Goal: Task Accomplishment & Management: Manage account settings

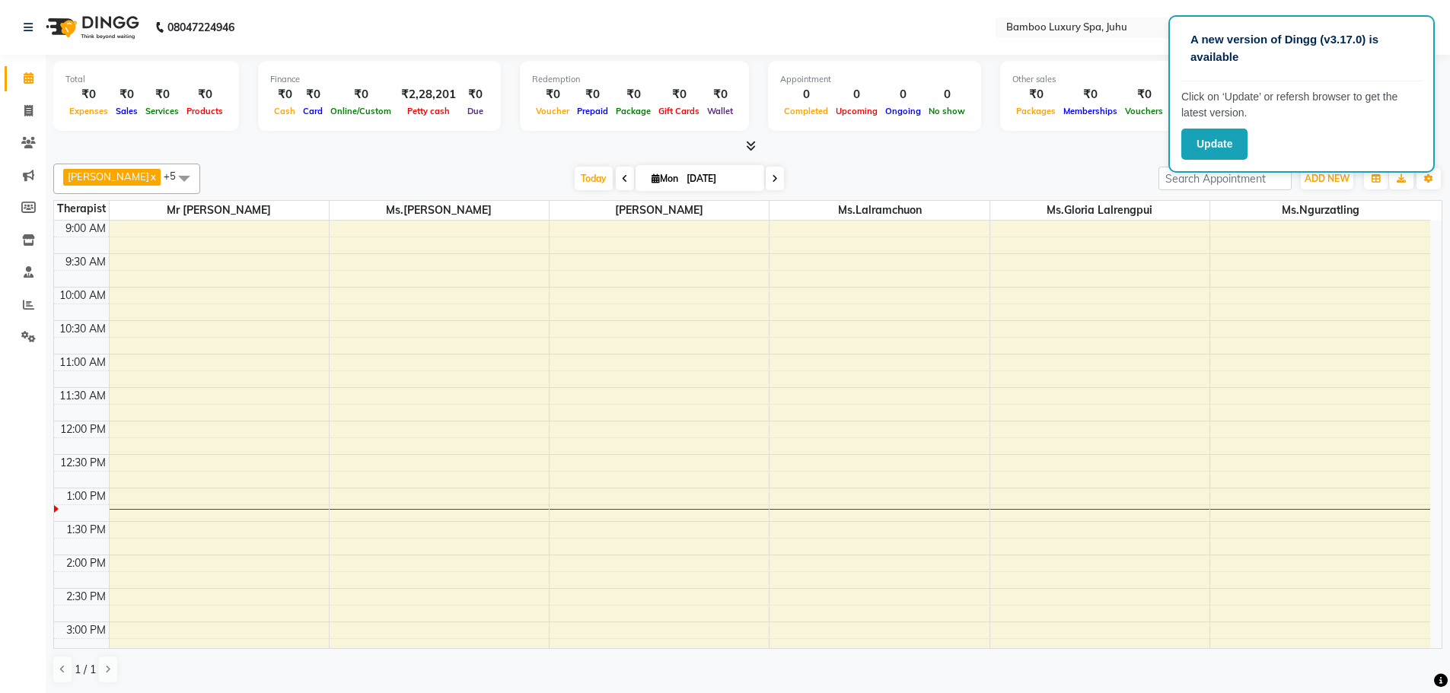
click at [622, 174] on icon at bounding box center [625, 178] width 6 height 9
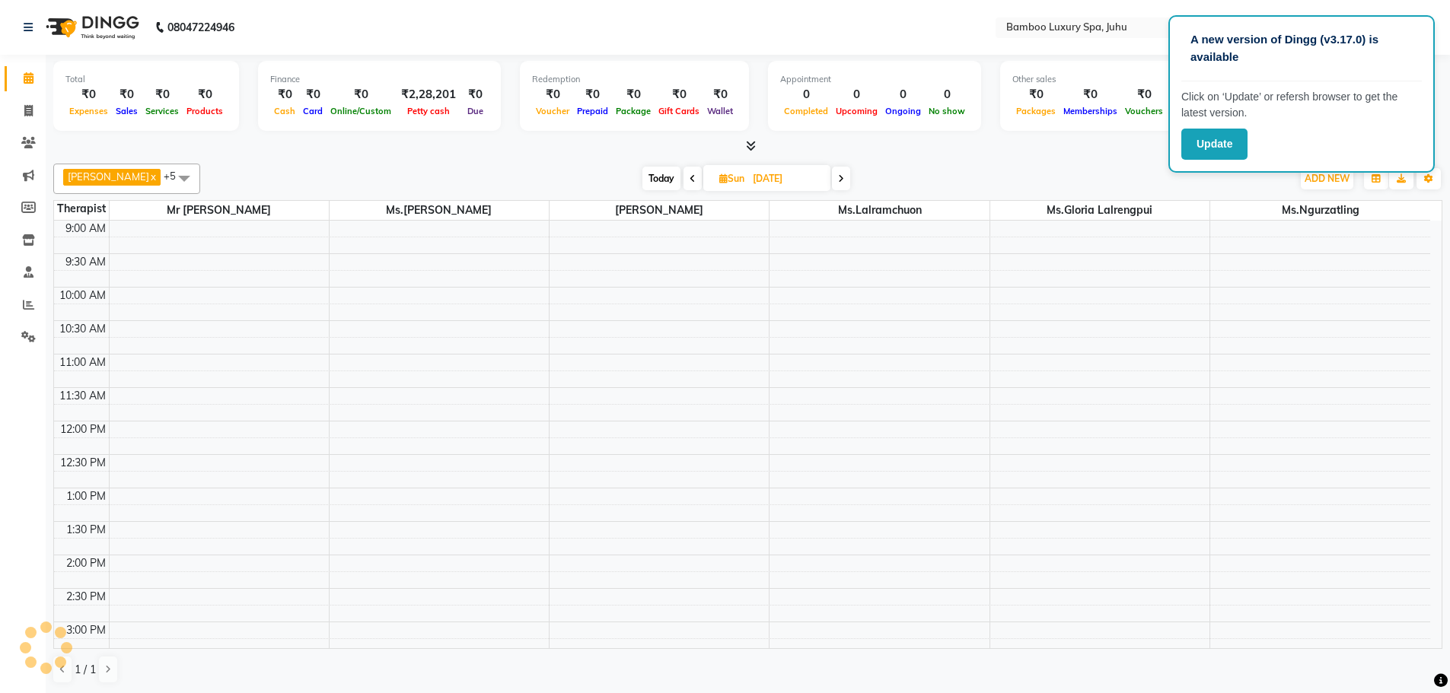
scroll to position [269, 0]
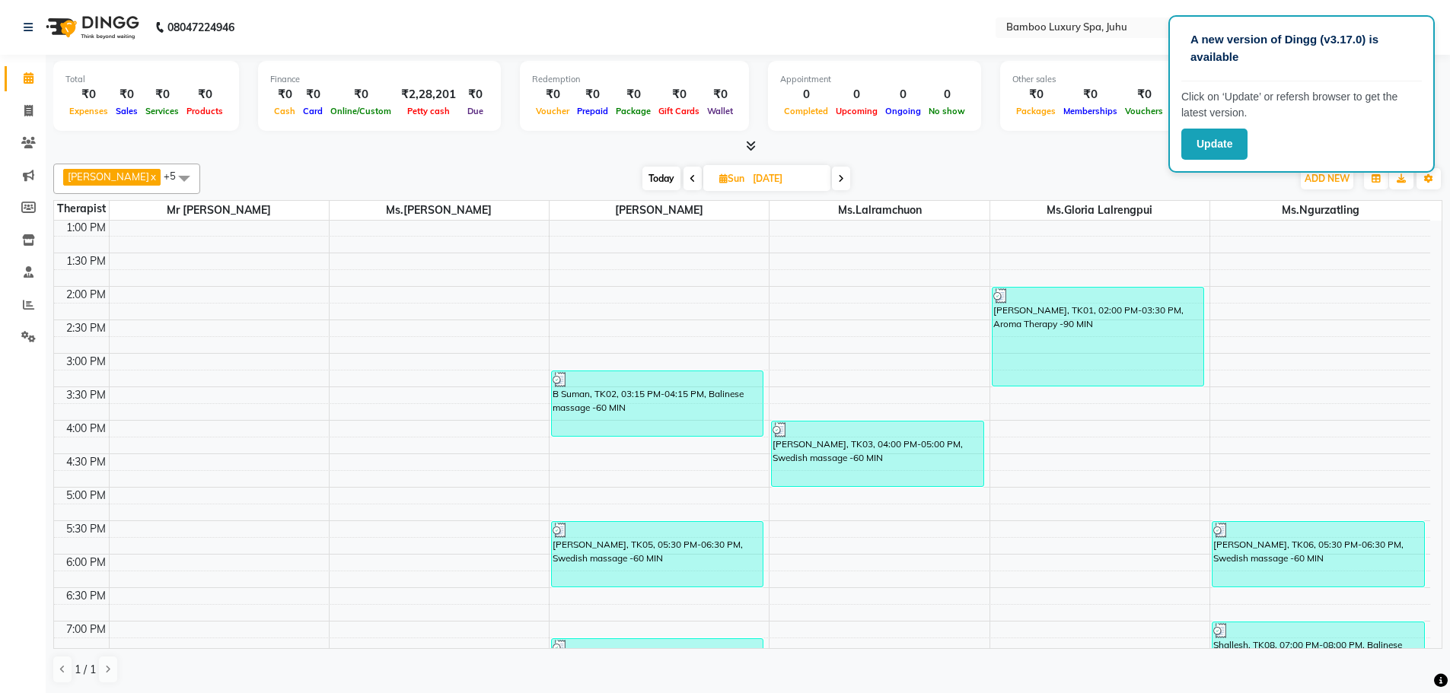
click at [692, 182] on icon at bounding box center [692, 178] width 6 height 9
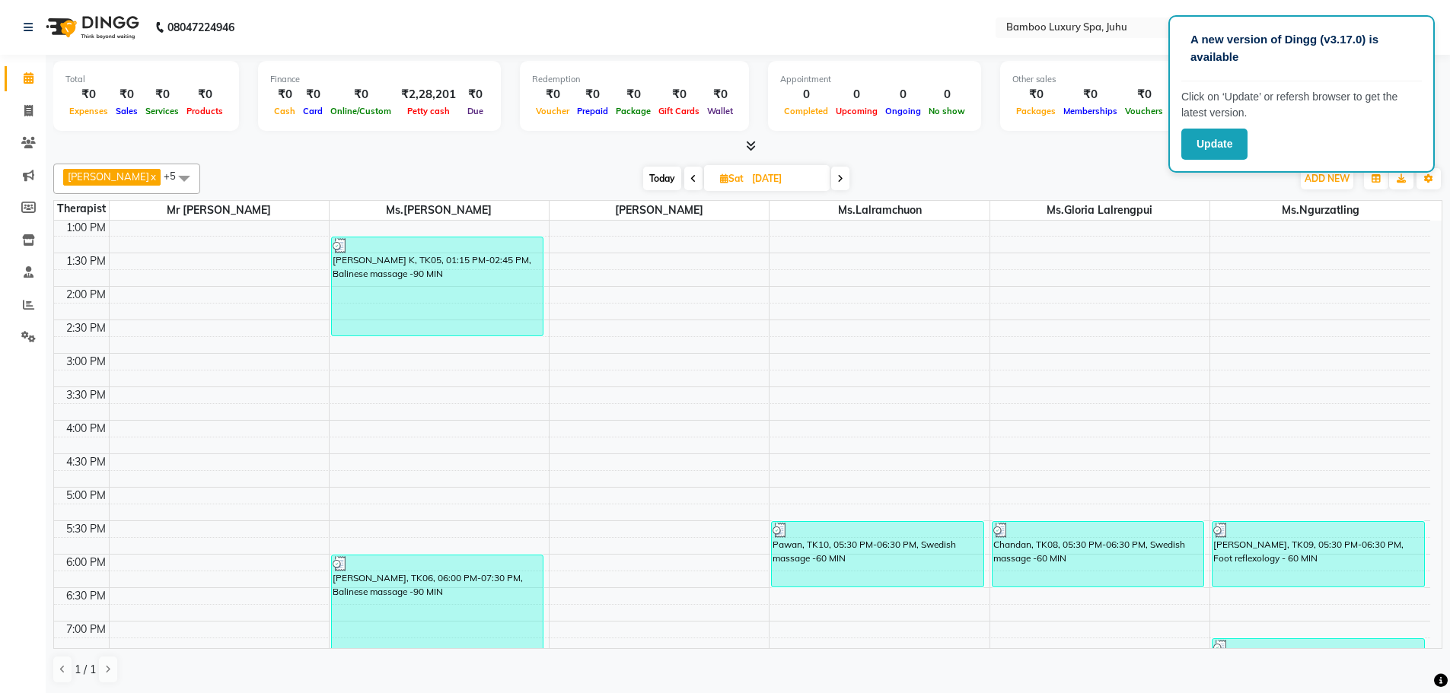
click at [692, 182] on icon at bounding box center [693, 178] width 6 height 9
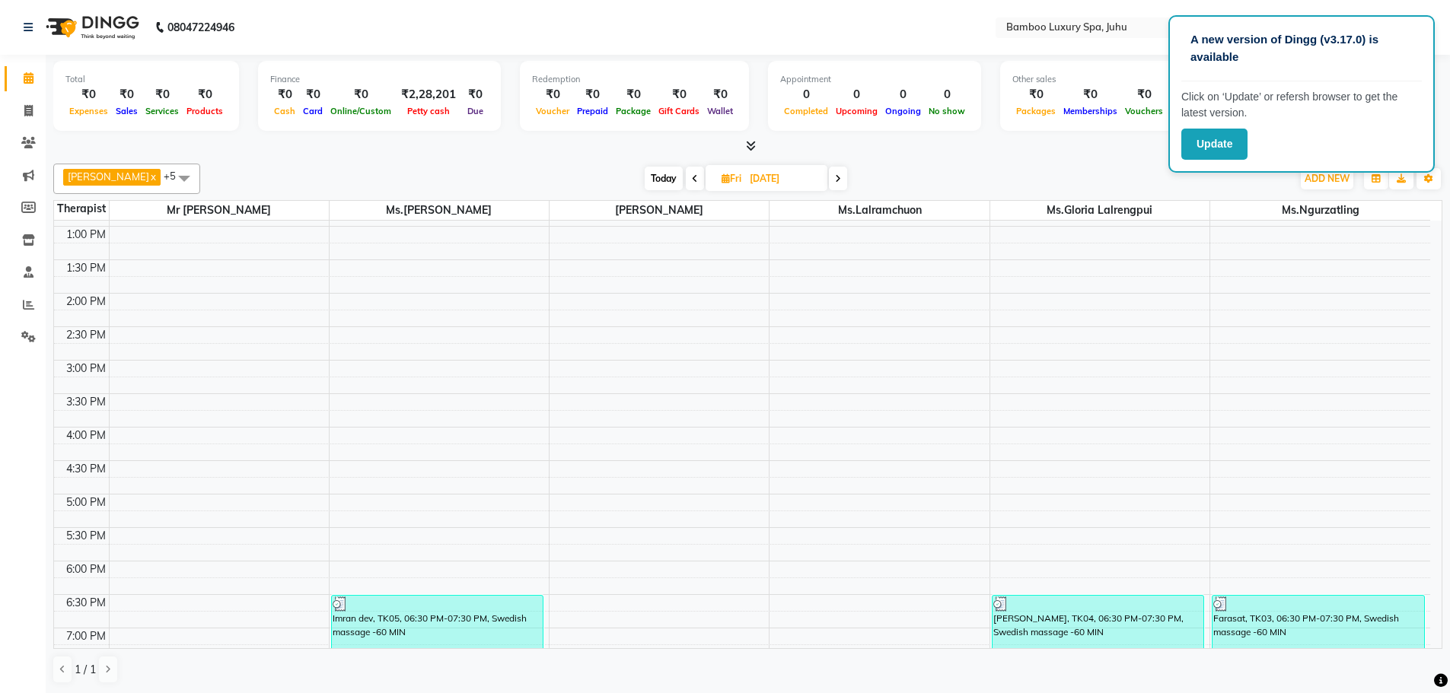
scroll to position [509, 0]
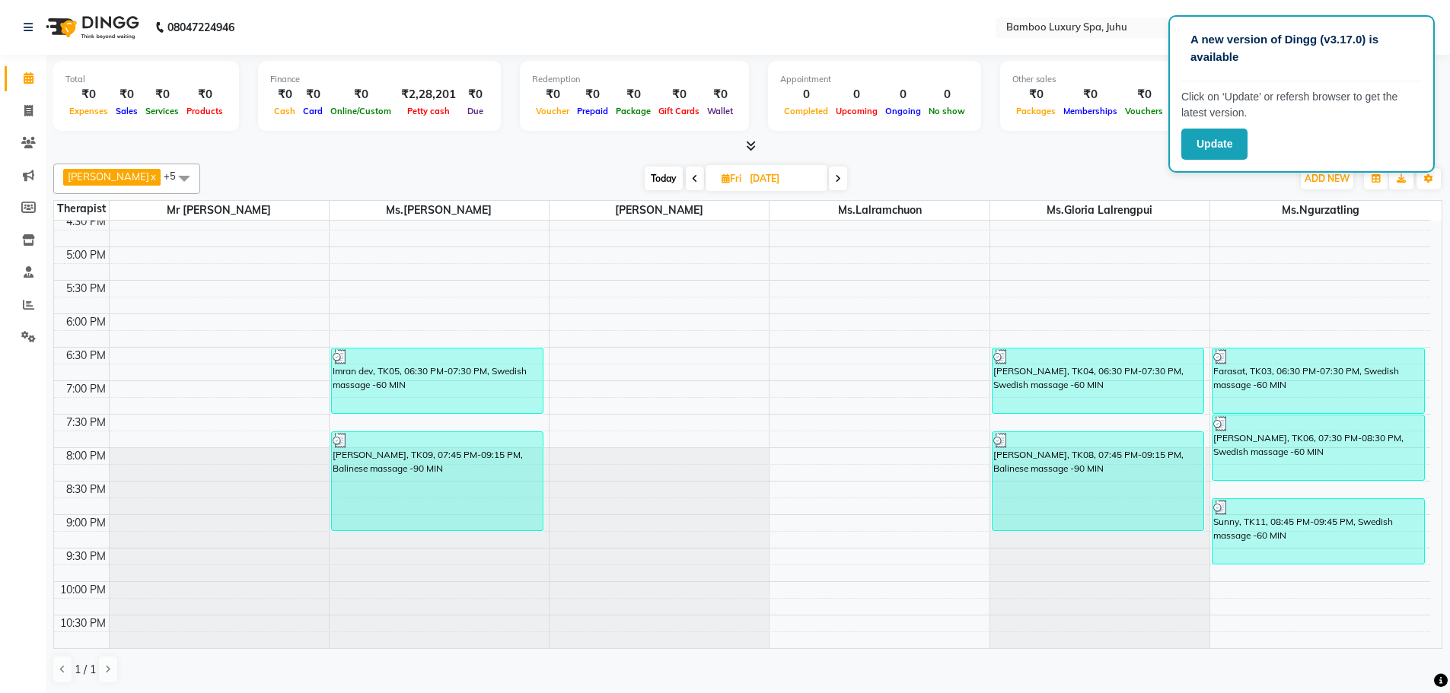
click at [692, 177] on icon at bounding box center [695, 178] width 6 height 9
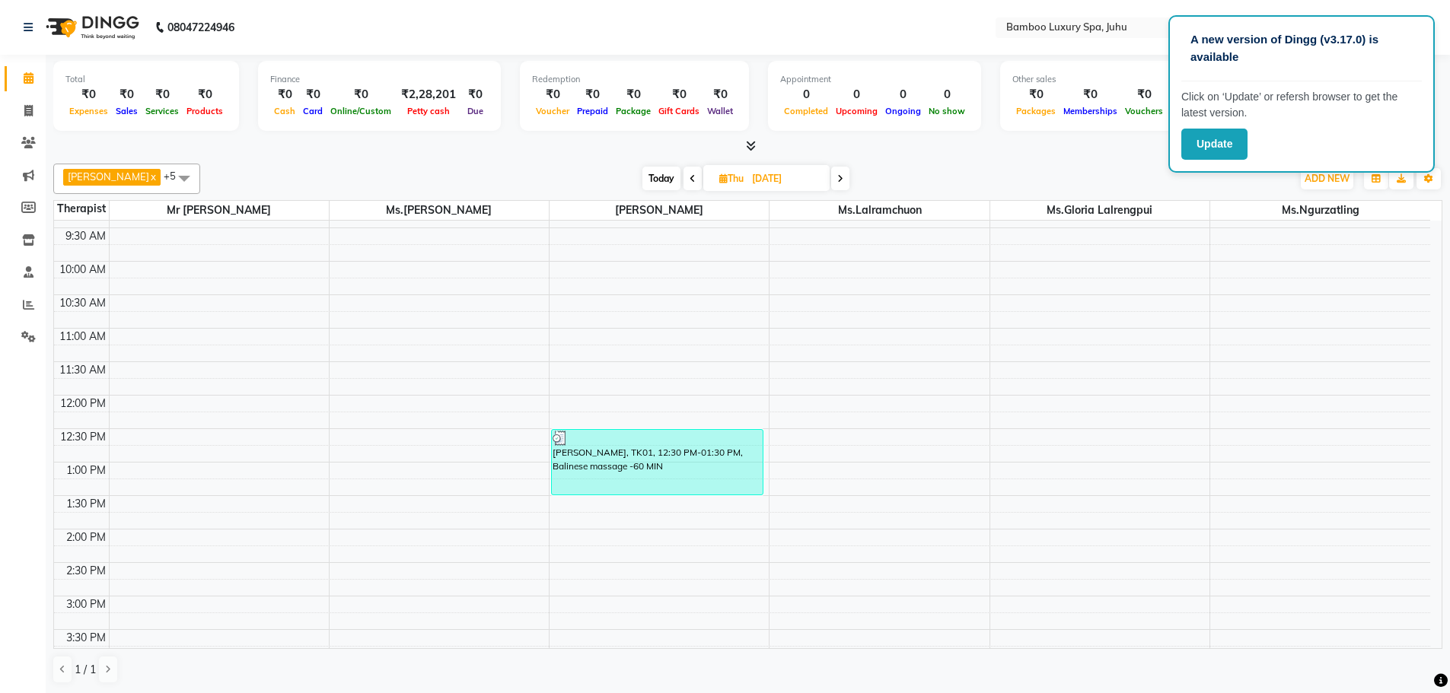
scroll to position [0, 0]
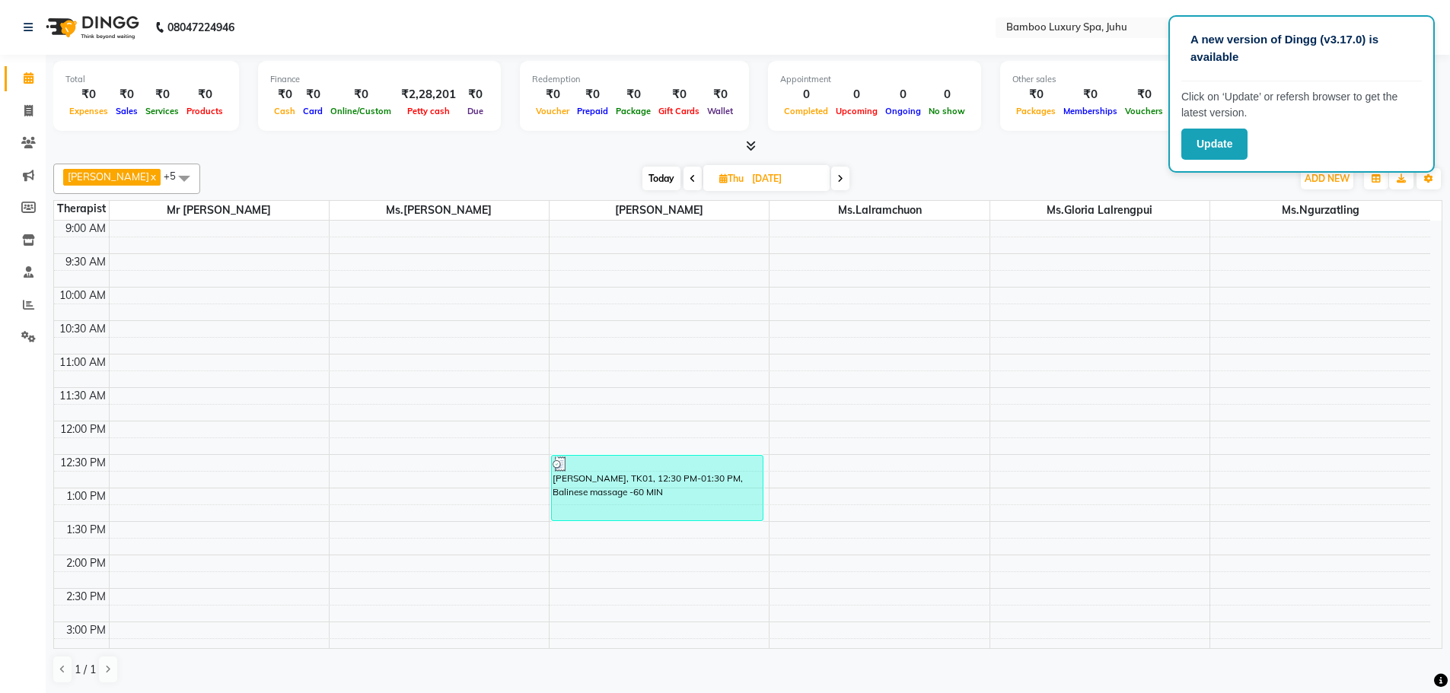
click at [841, 177] on icon at bounding box center [840, 178] width 6 height 9
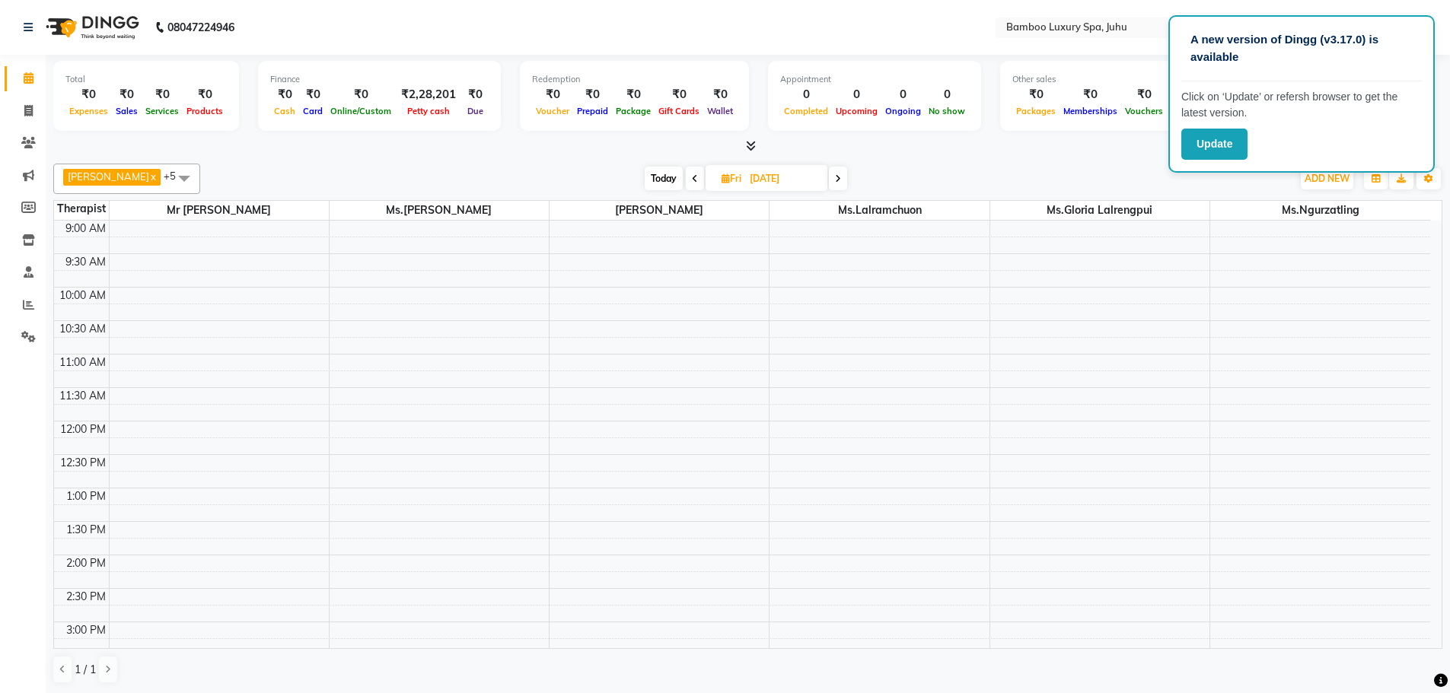
click at [837, 178] on icon at bounding box center [838, 178] width 6 height 9
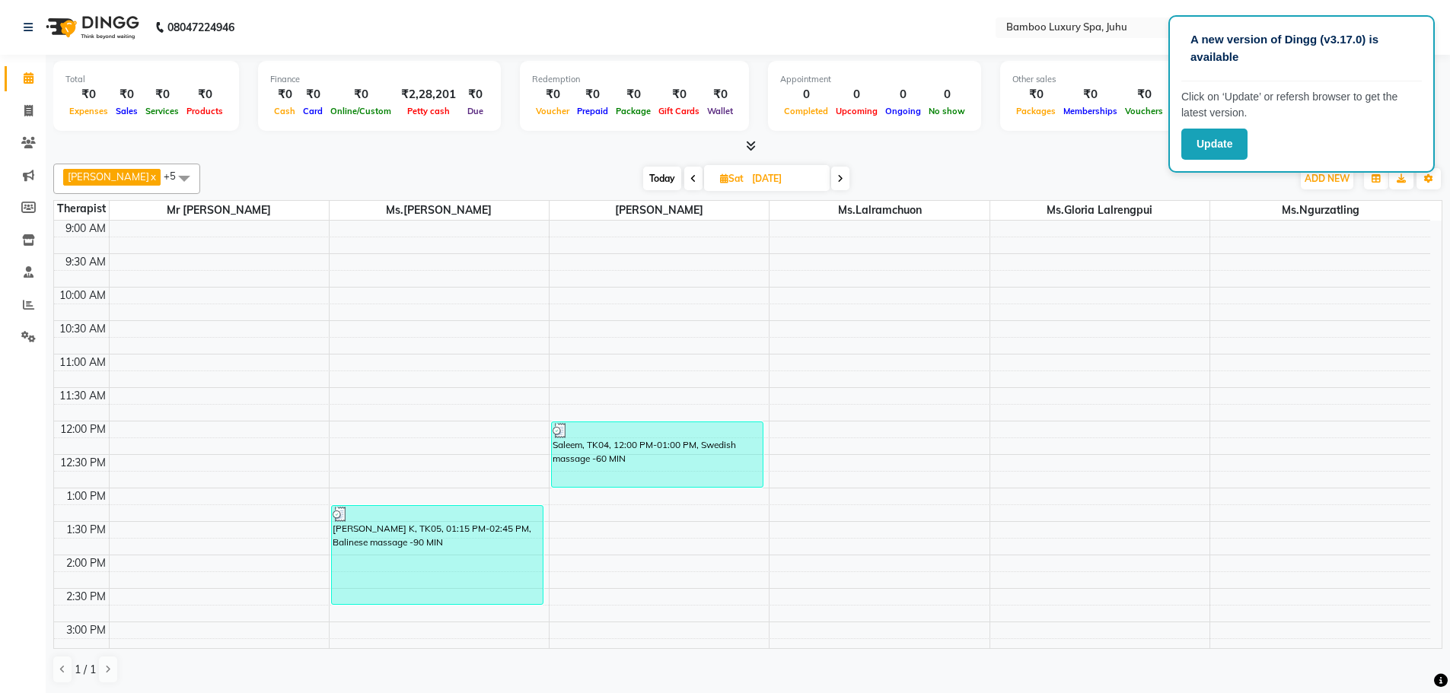
click at [838, 178] on icon at bounding box center [840, 178] width 6 height 9
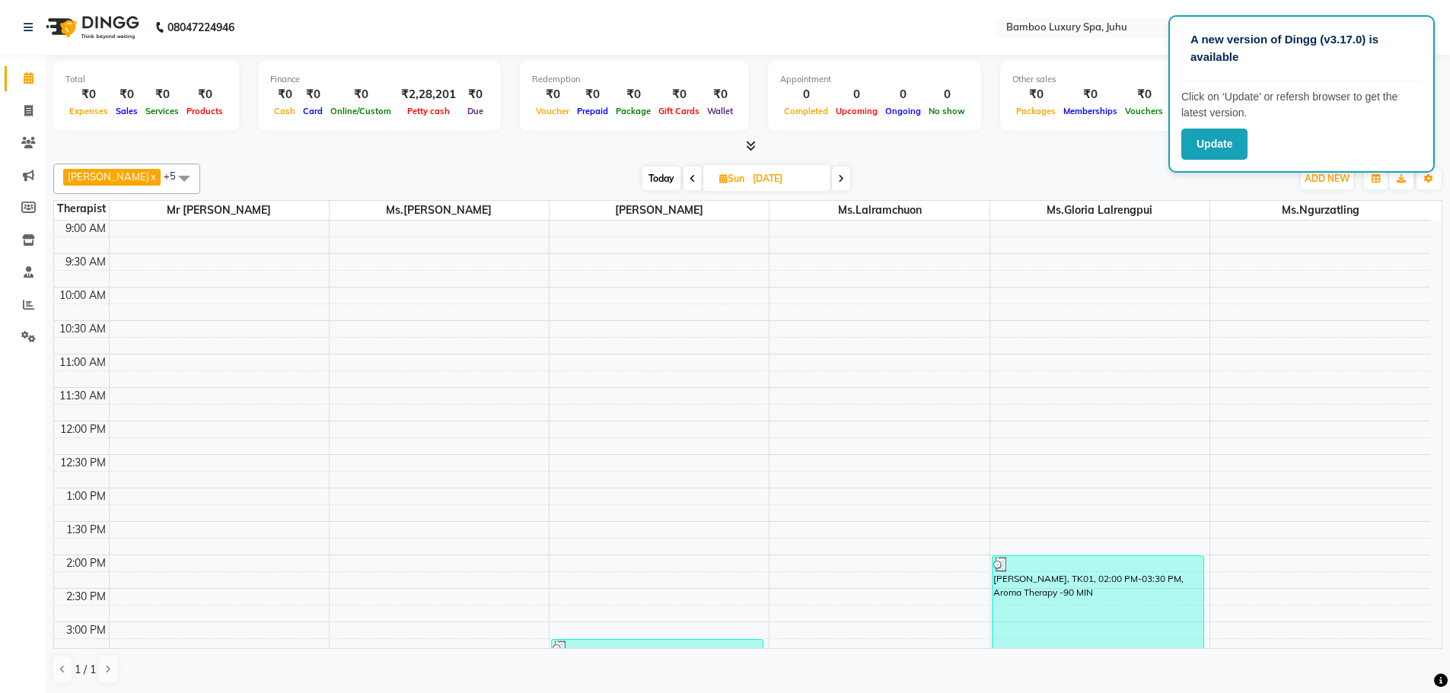
click at [692, 177] on icon at bounding box center [692, 178] width 6 height 9
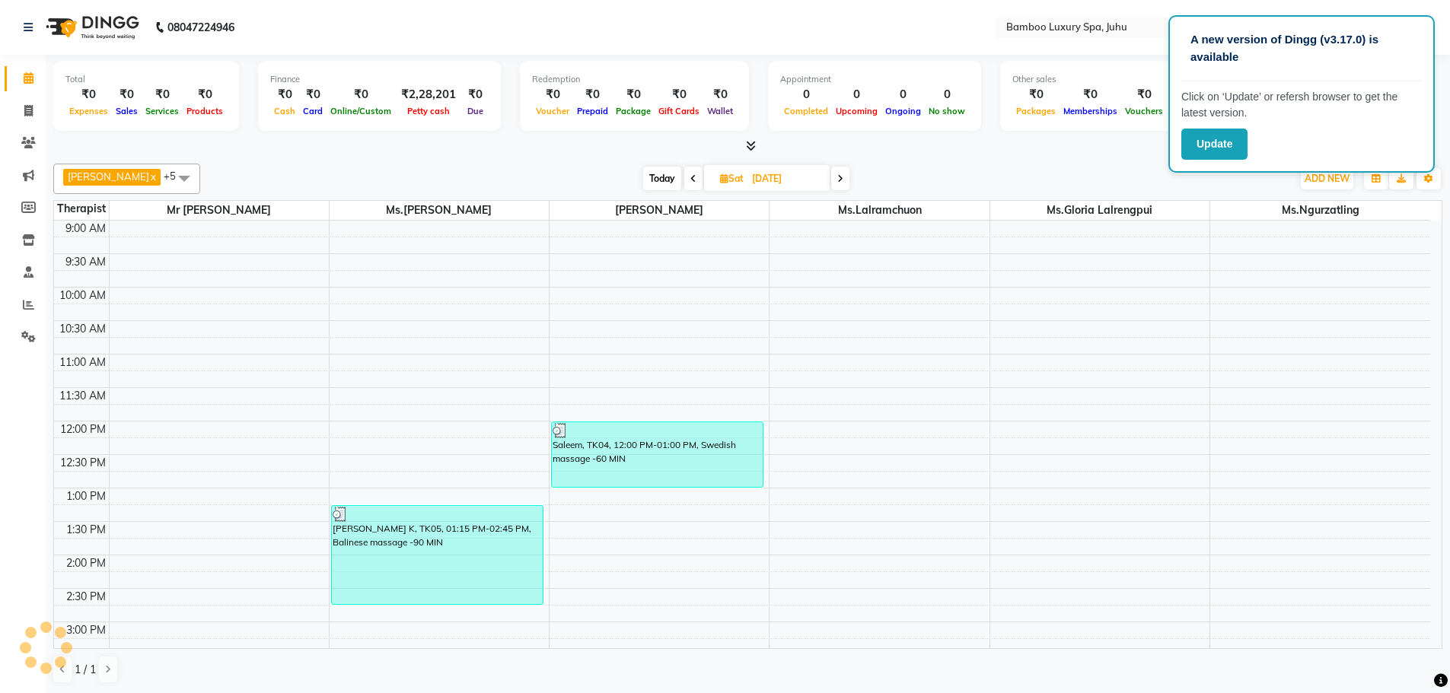
scroll to position [269, 0]
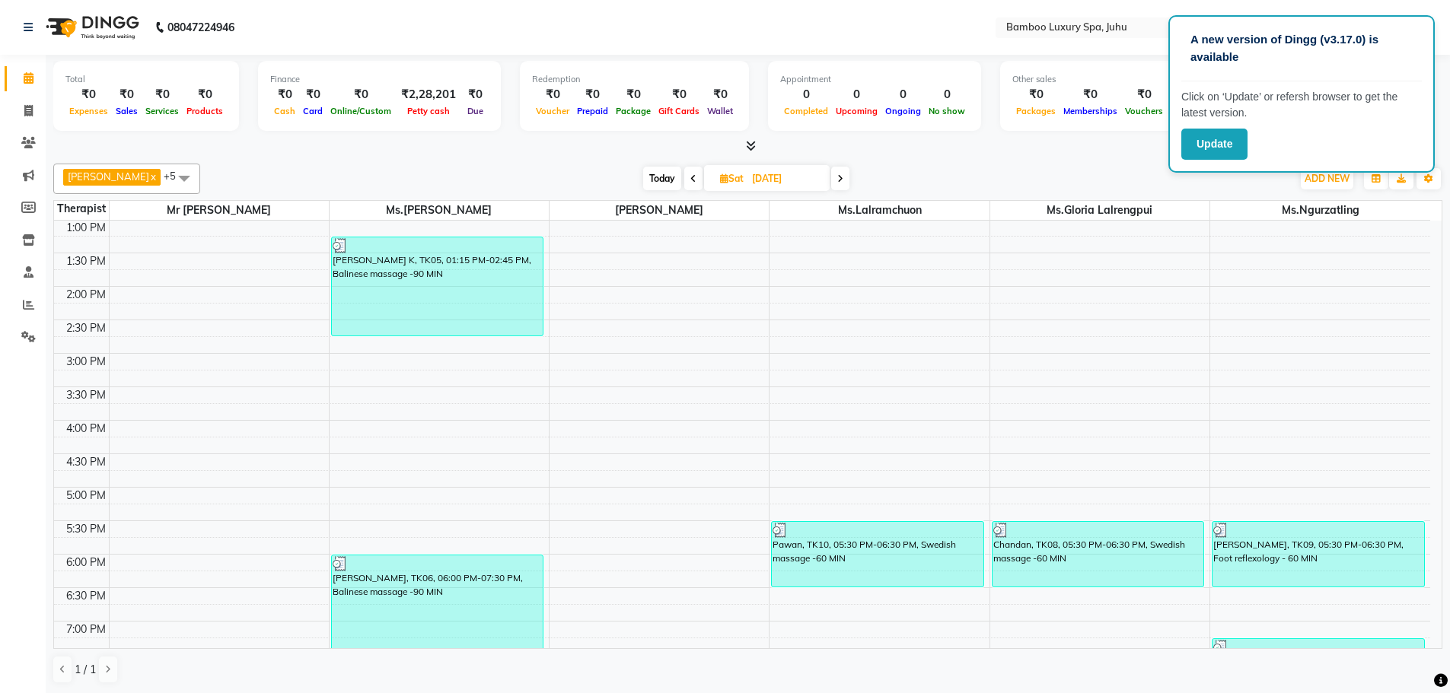
click at [692, 177] on icon at bounding box center [693, 178] width 6 height 9
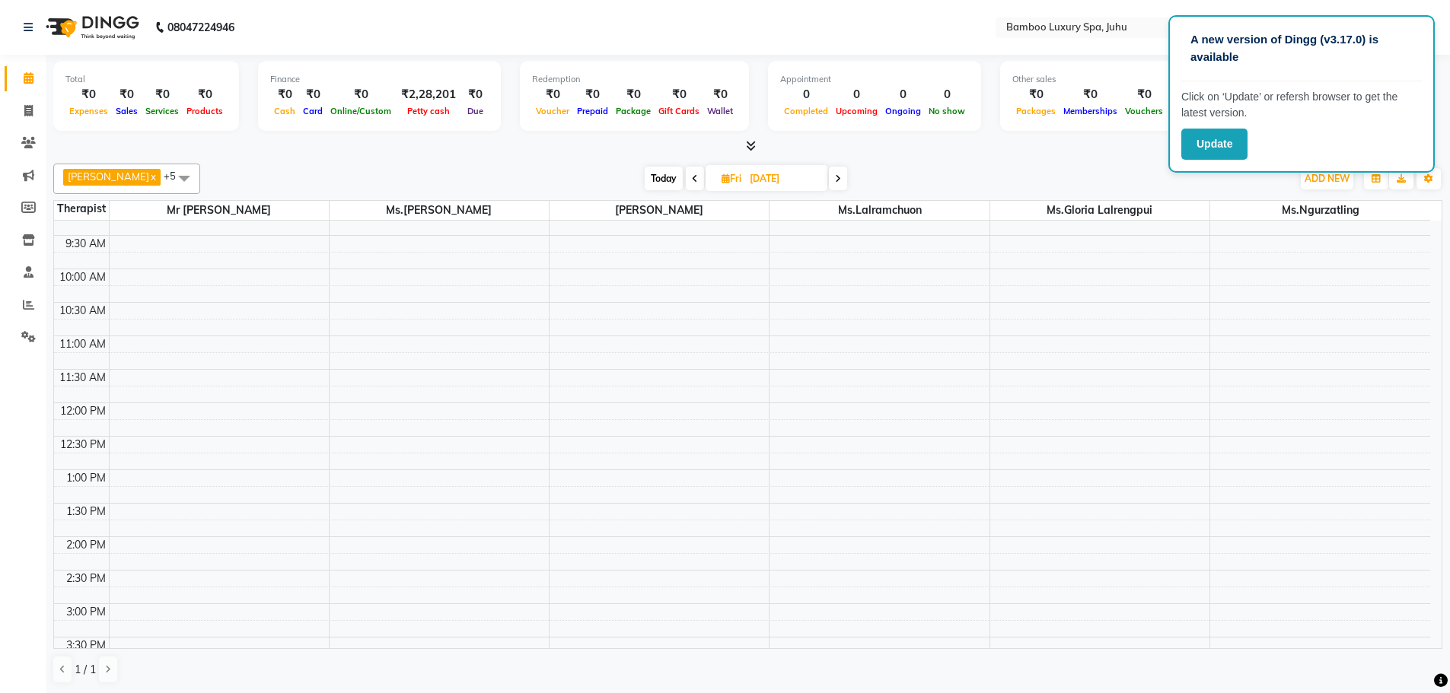
scroll to position [0, 0]
click at [835, 177] on icon at bounding box center [838, 178] width 6 height 9
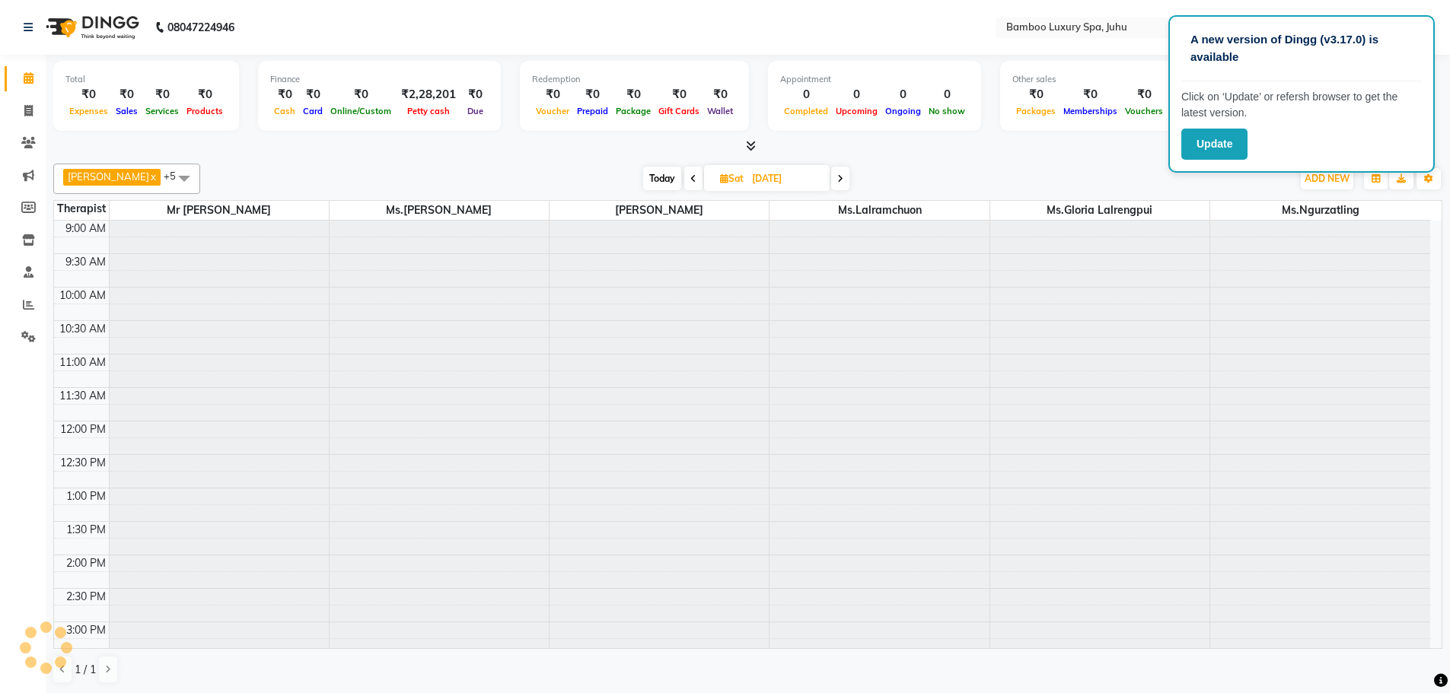
scroll to position [269, 0]
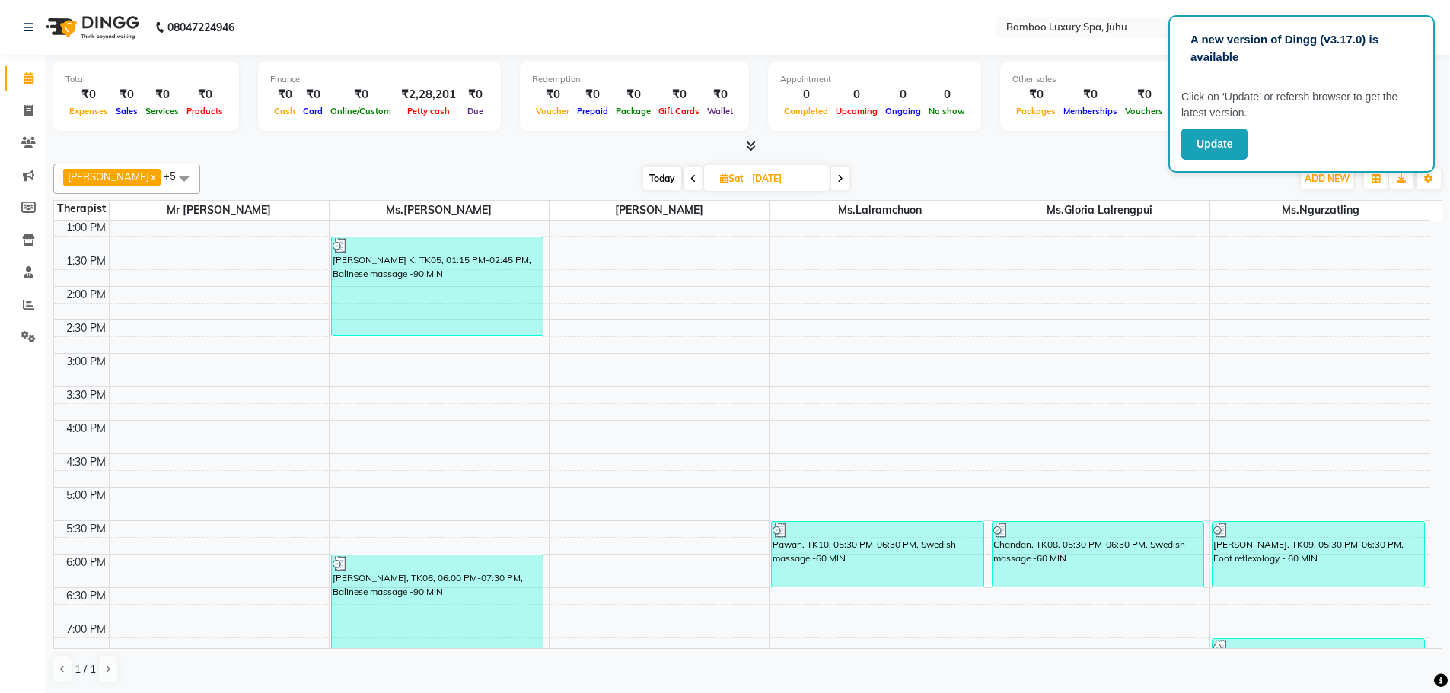
click at [842, 180] on icon at bounding box center [840, 178] width 6 height 9
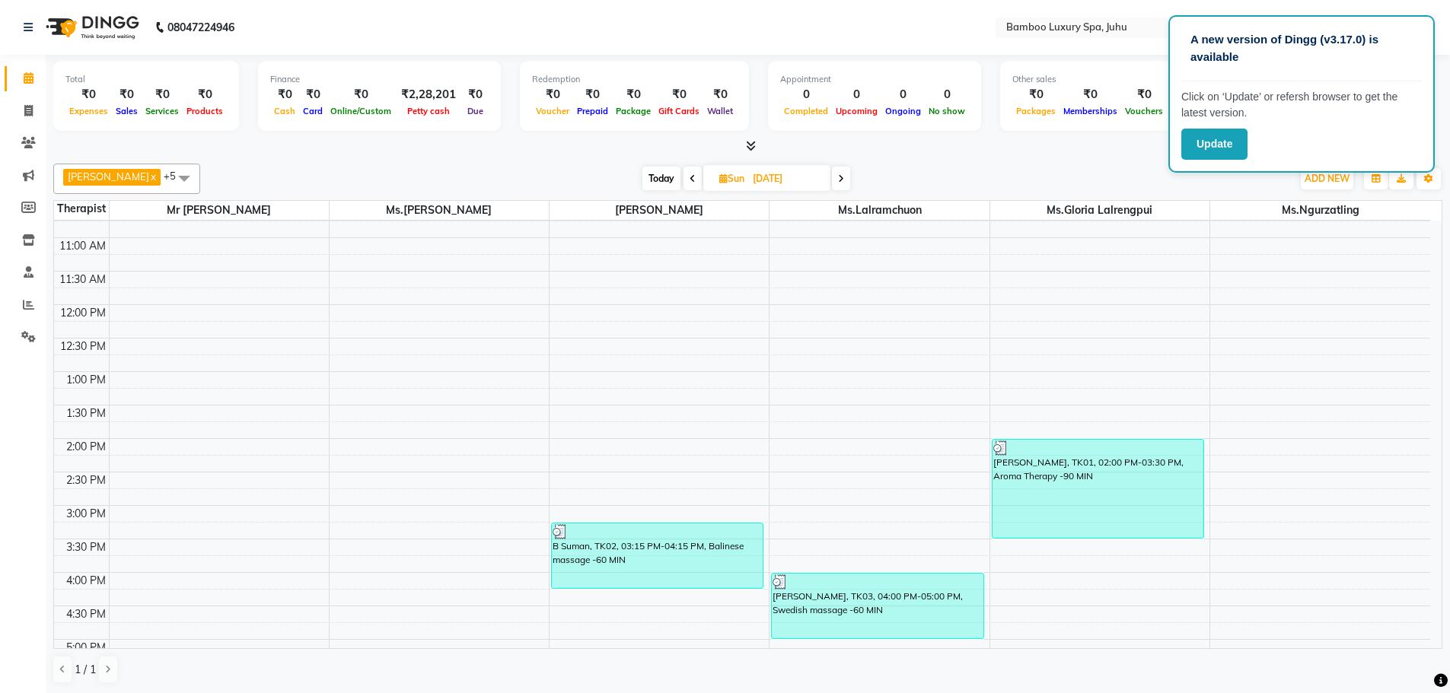
scroll to position [0, 0]
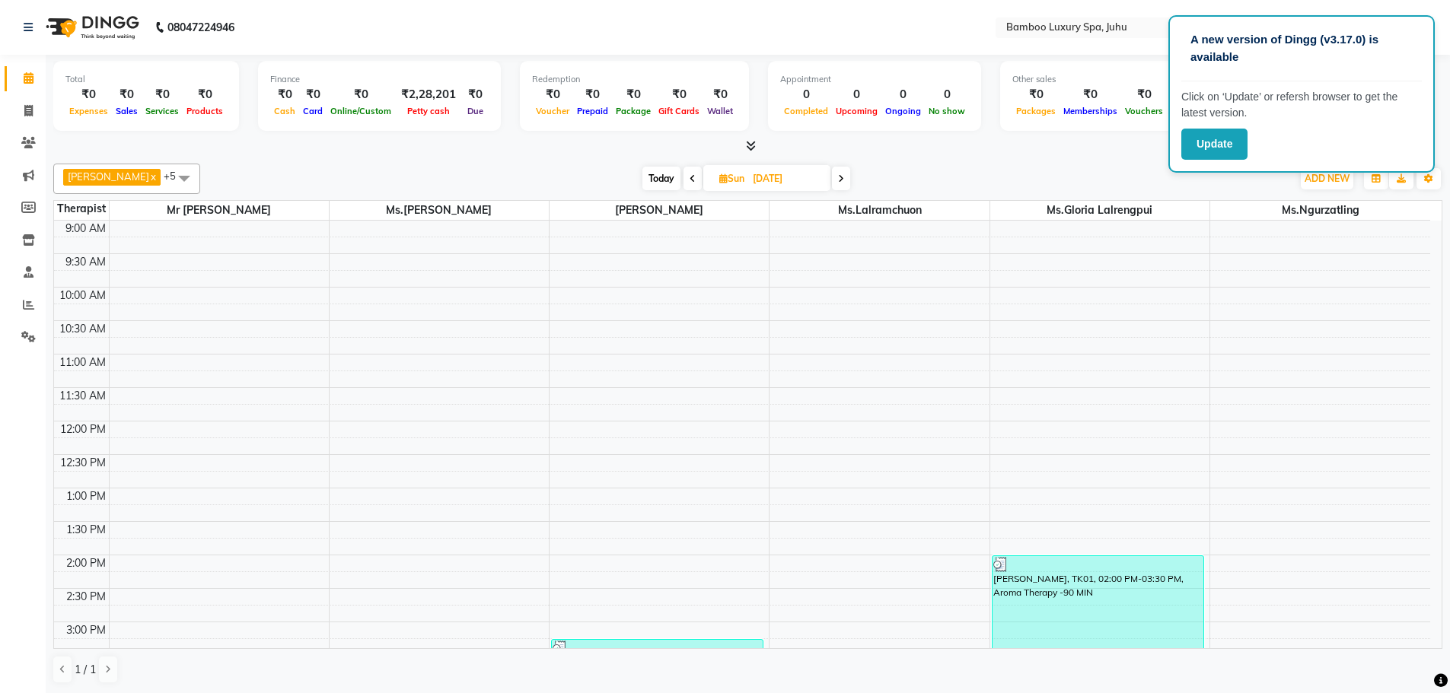
click at [843, 174] on icon at bounding box center [841, 178] width 6 height 9
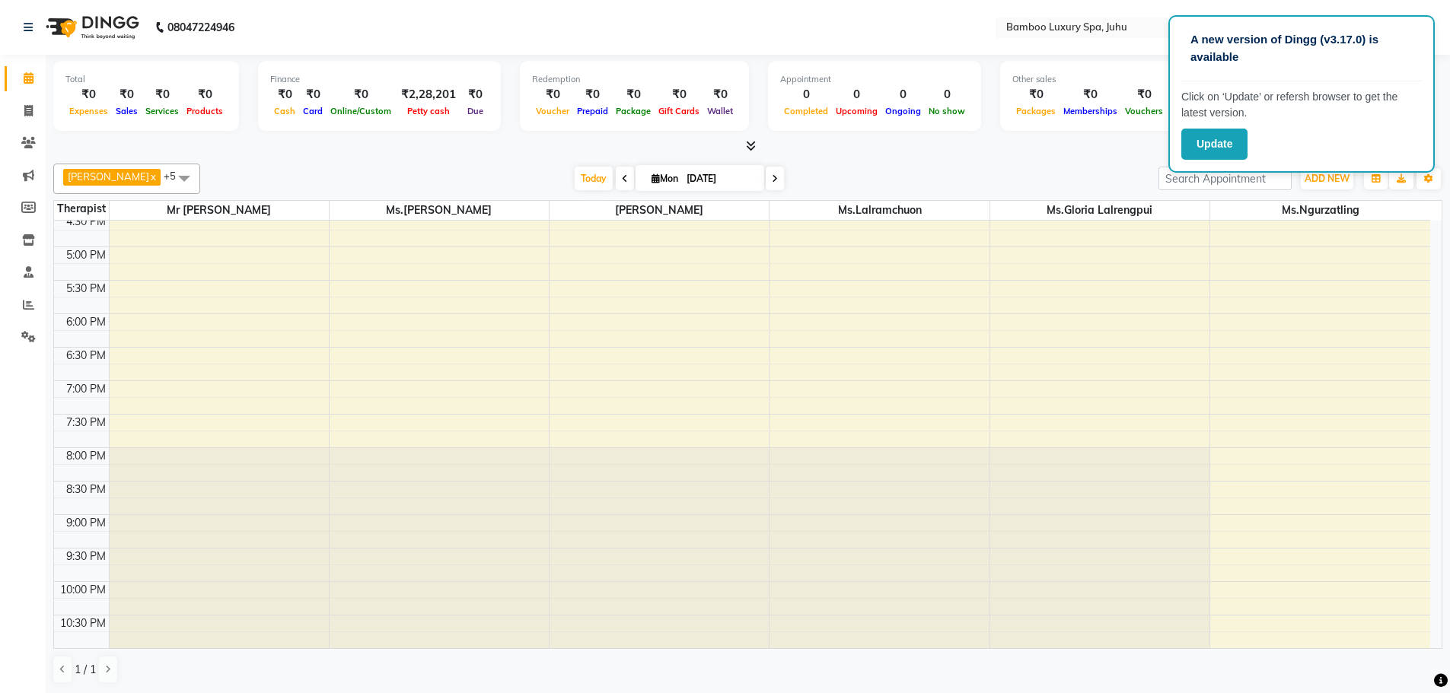
scroll to position [53, 0]
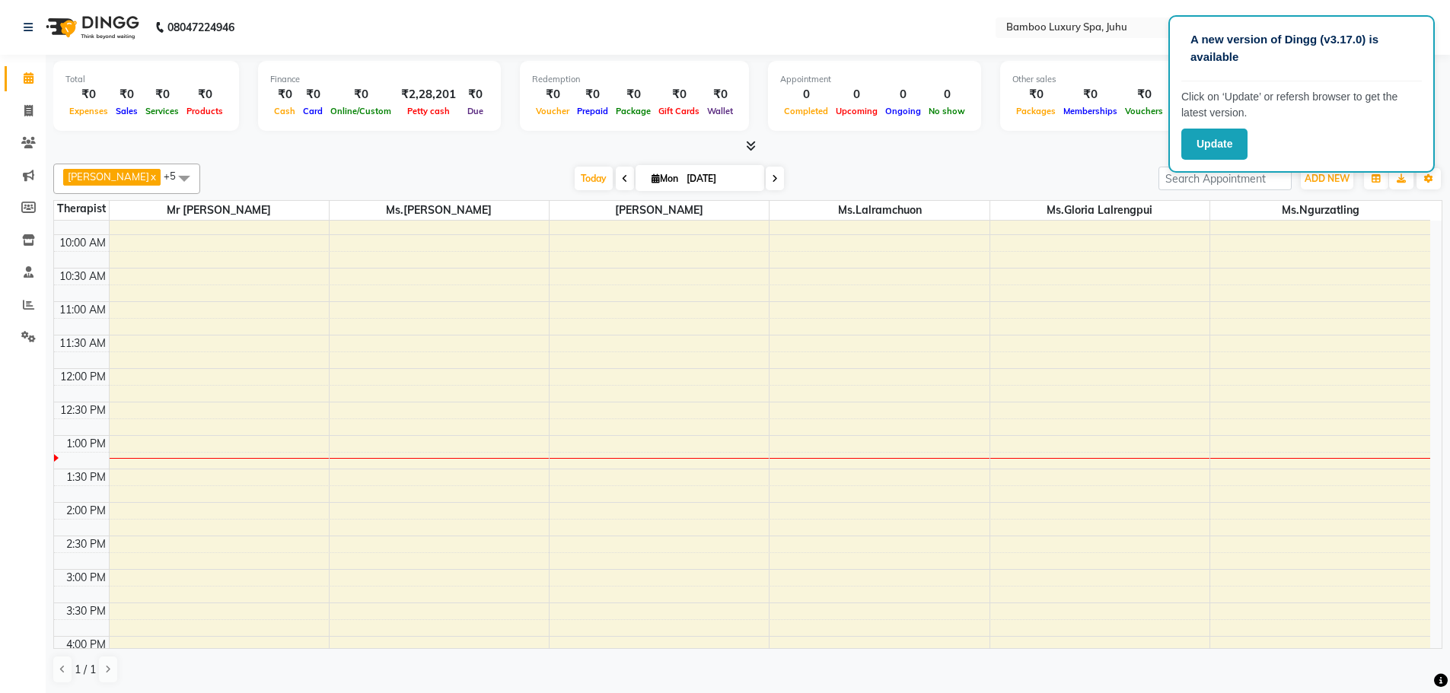
click at [622, 177] on icon at bounding box center [625, 178] width 6 height 9
type input "[DATE]"
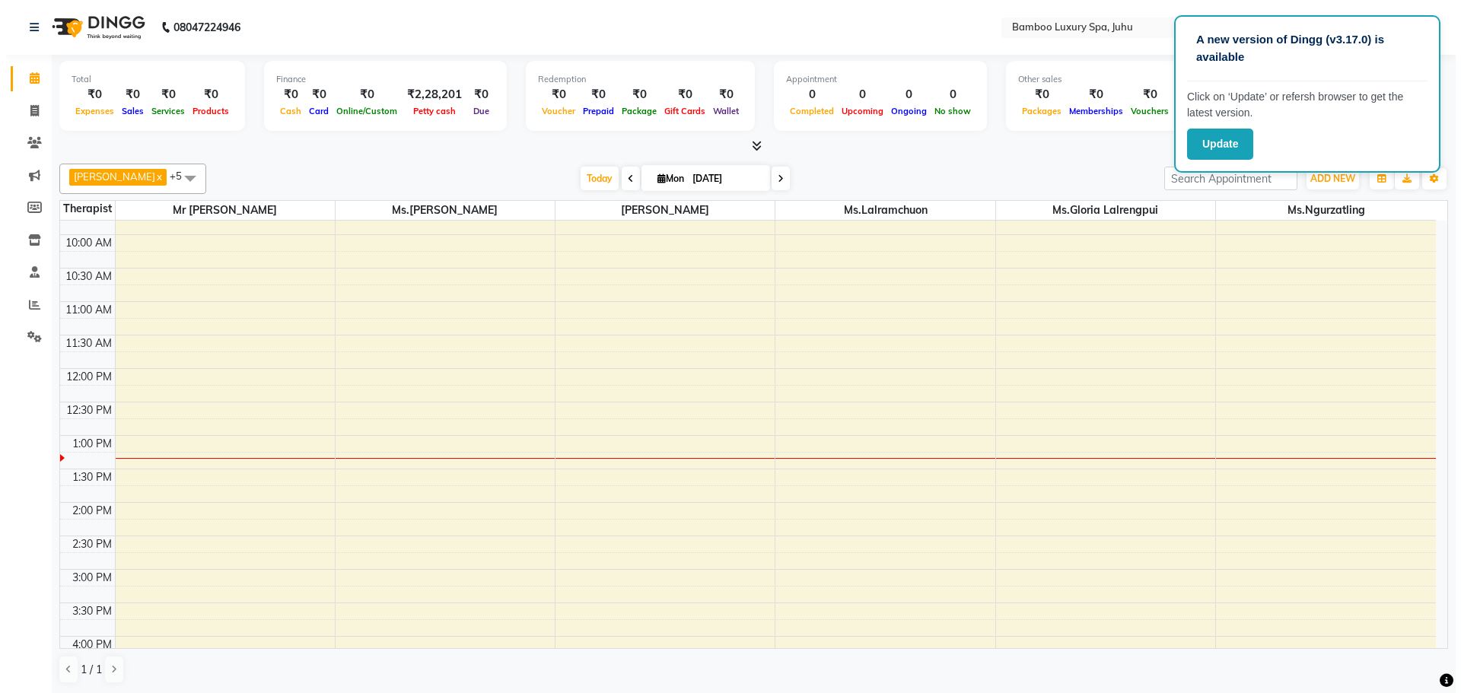
scroll to position [269, 0]
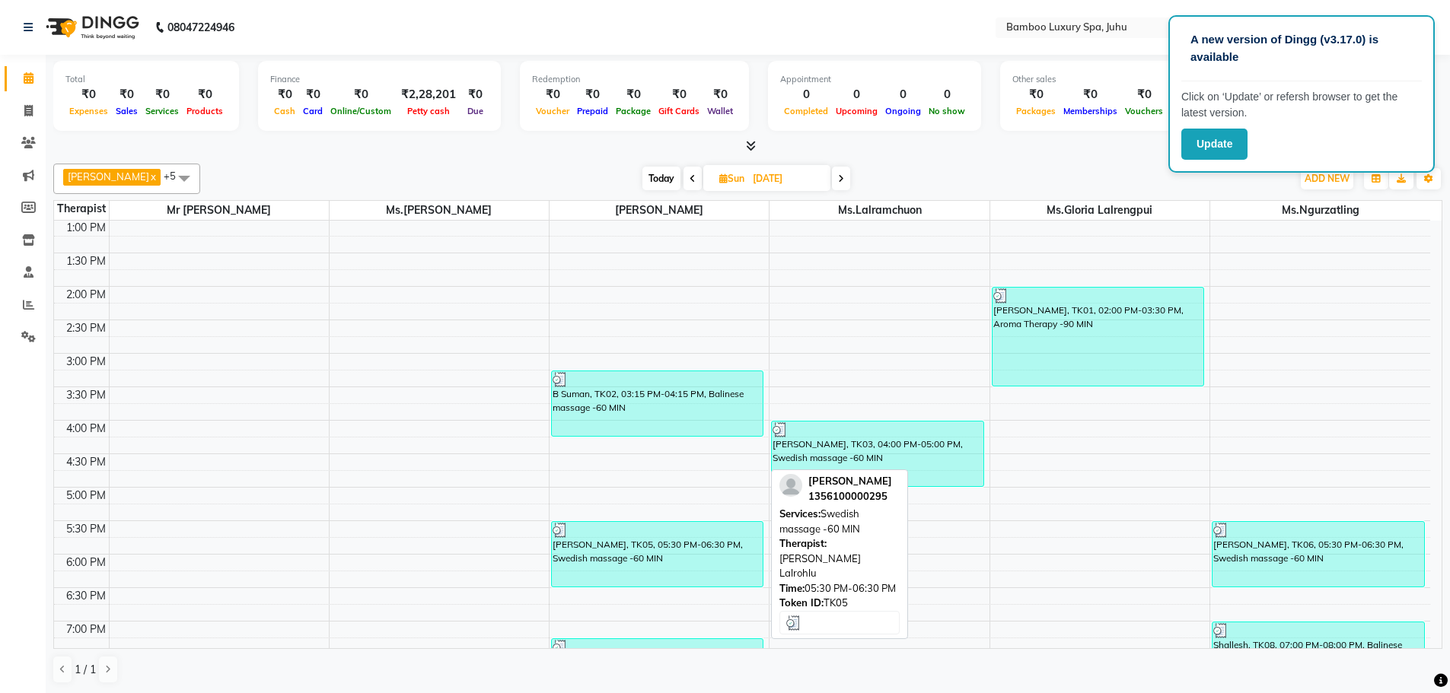
click at [667, 546] on div "[PERSON_NAME], TK05, 05:30 PM-06:30 PM, Swedish massage -60 MIN" at bounding box center [657, 554] width 211 height 65
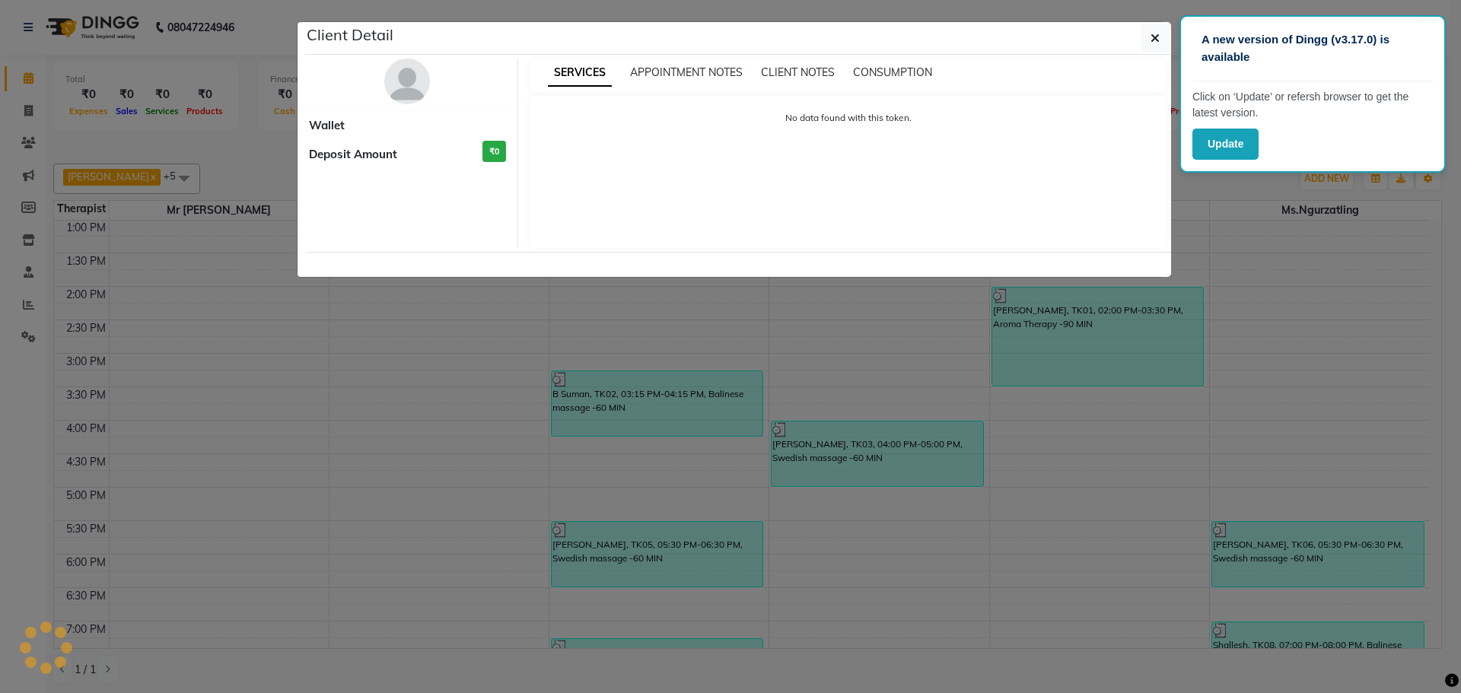
select select "3"
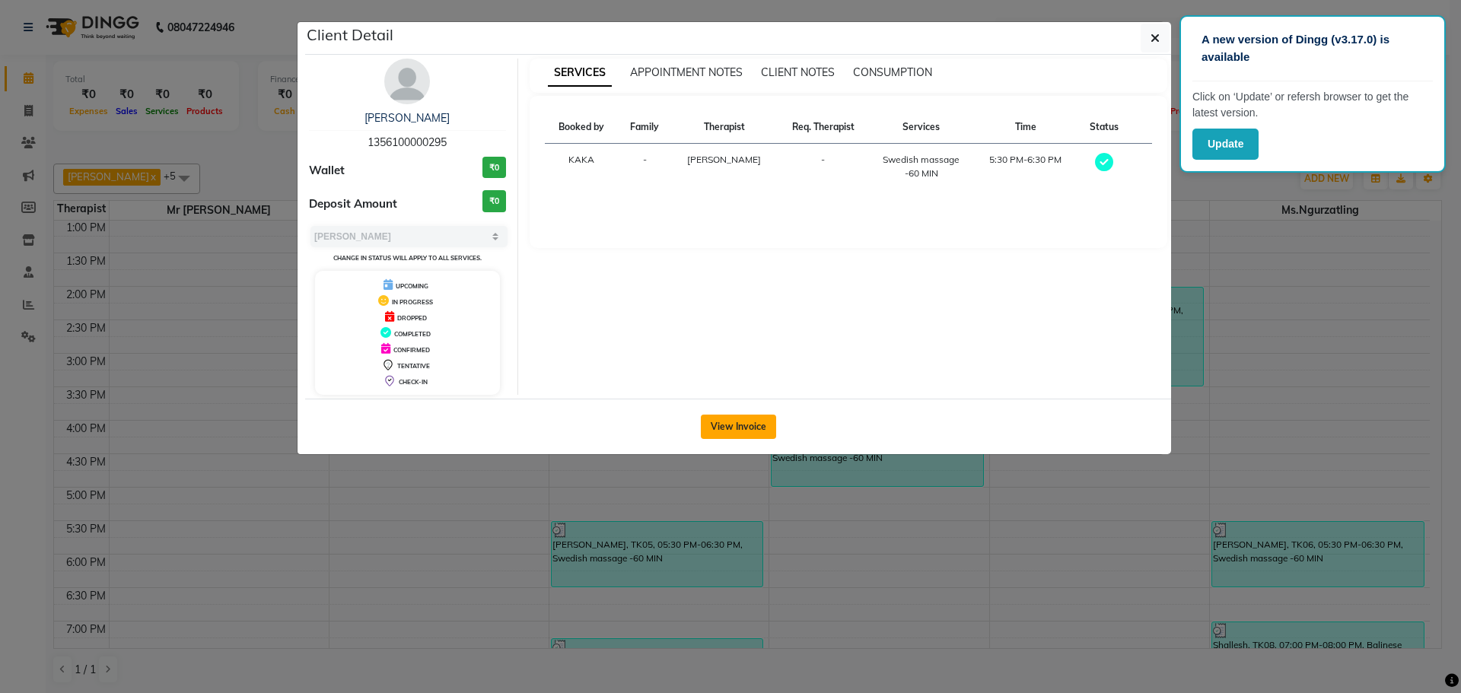
click at [736, 426] on button "View Invoice" at bounding box center [738, 427] width 75 height 24
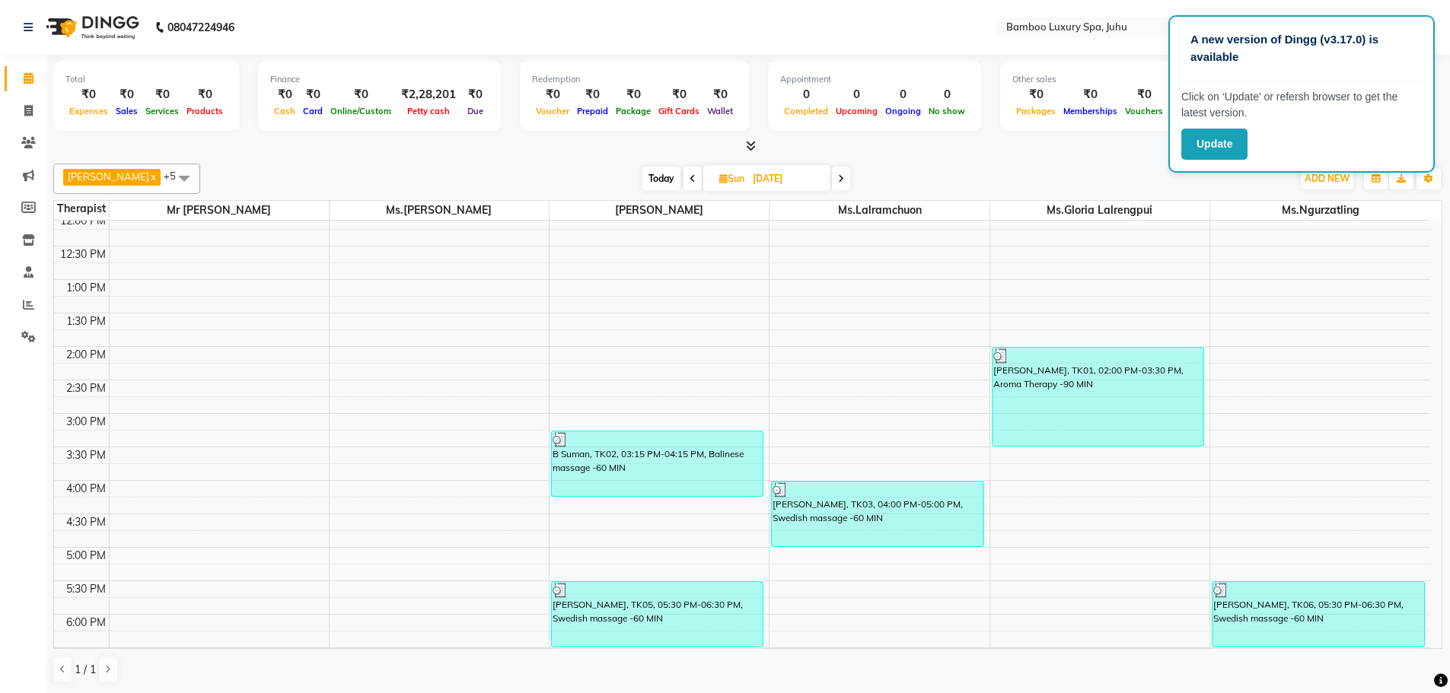
scroll to position [380, 0]
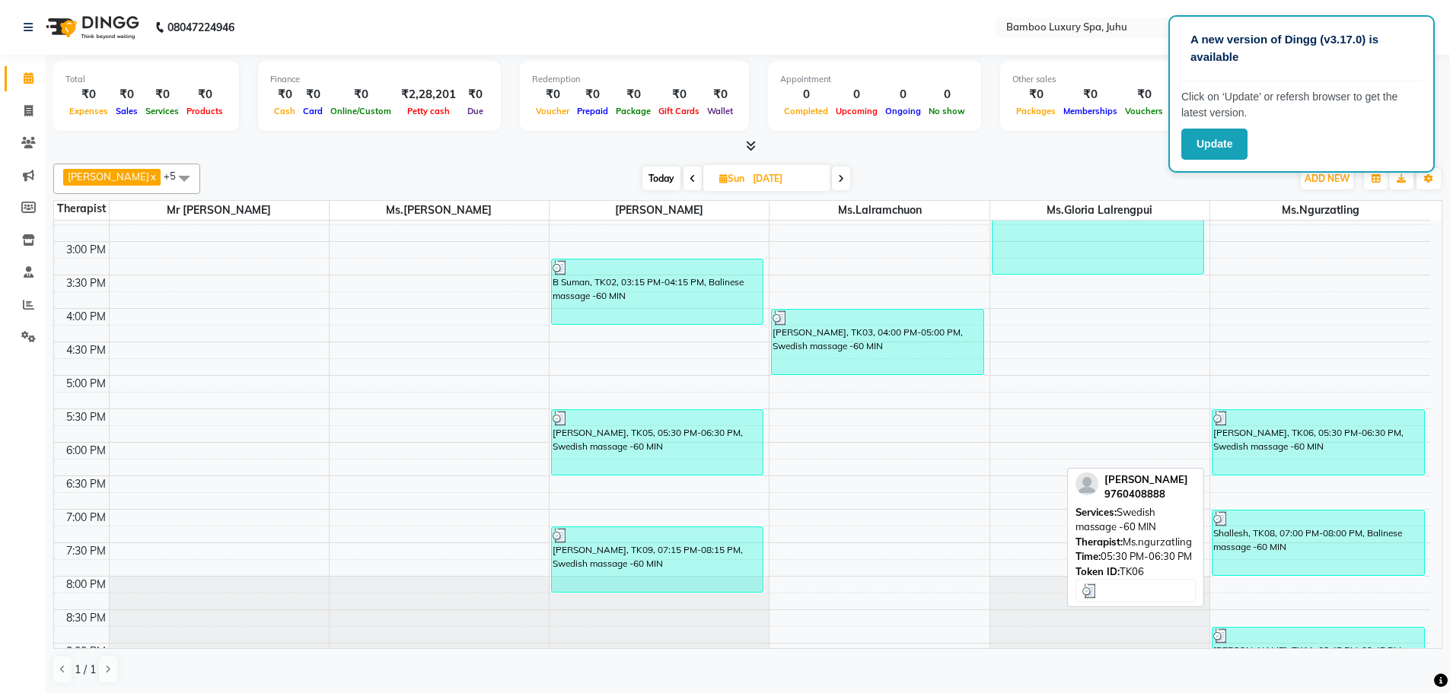
click at [1328, 437] on div "[PERSON_NAME], TK06, 05:30 PM-06:30 PM, Swedish massage -60 MIN" at bounding box center [1318, 442] width 212 height 65
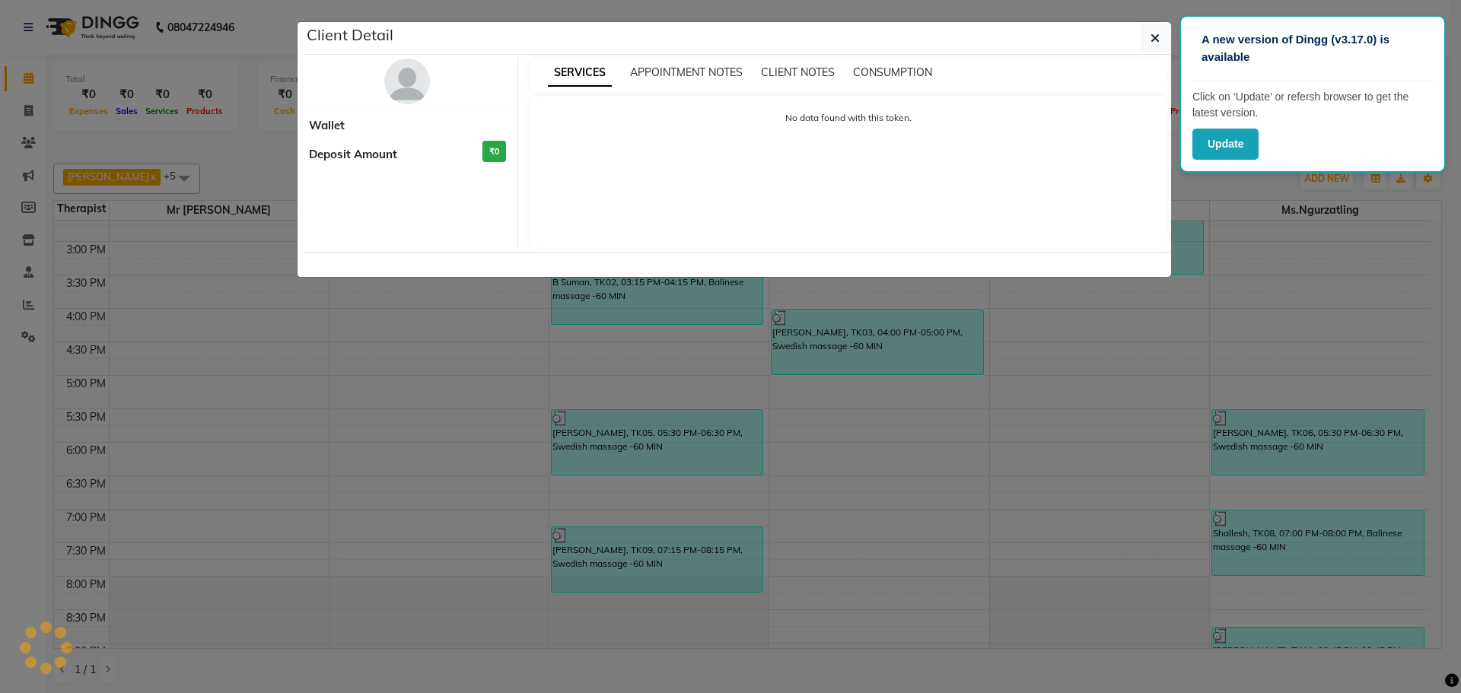
select select "3"
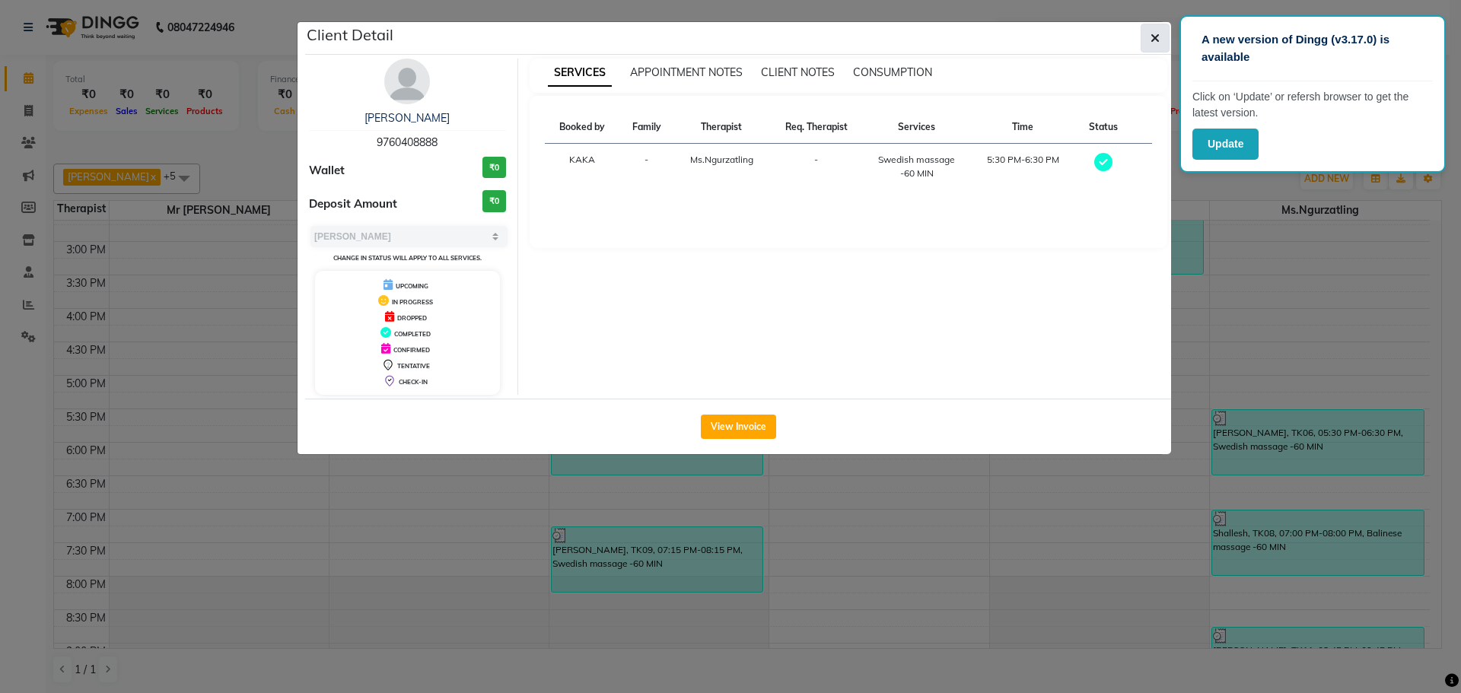
click at [1155, 35] on icon "button" at bounding box center [1155, 38] width 9 height 12
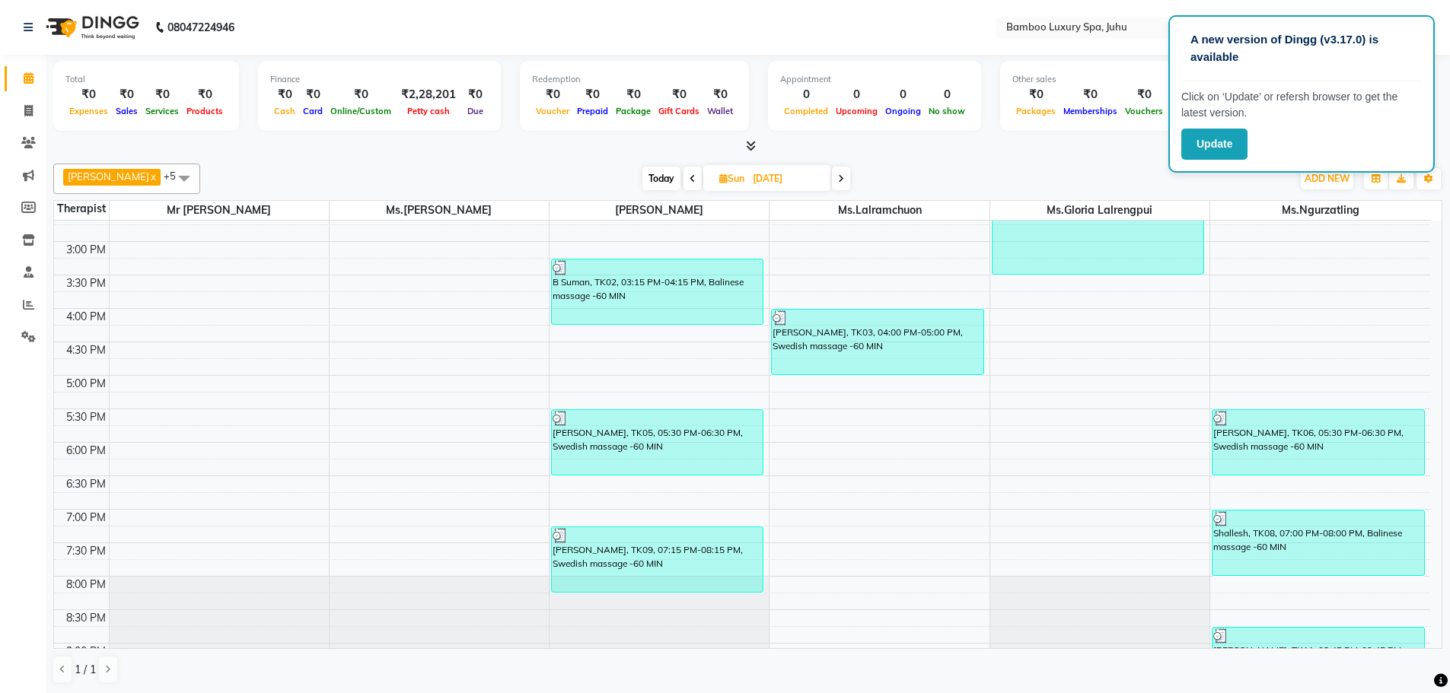
click at [843, 177] on icon at bounding box center [841, 178] width 6 height 9
type input "[DATE]"
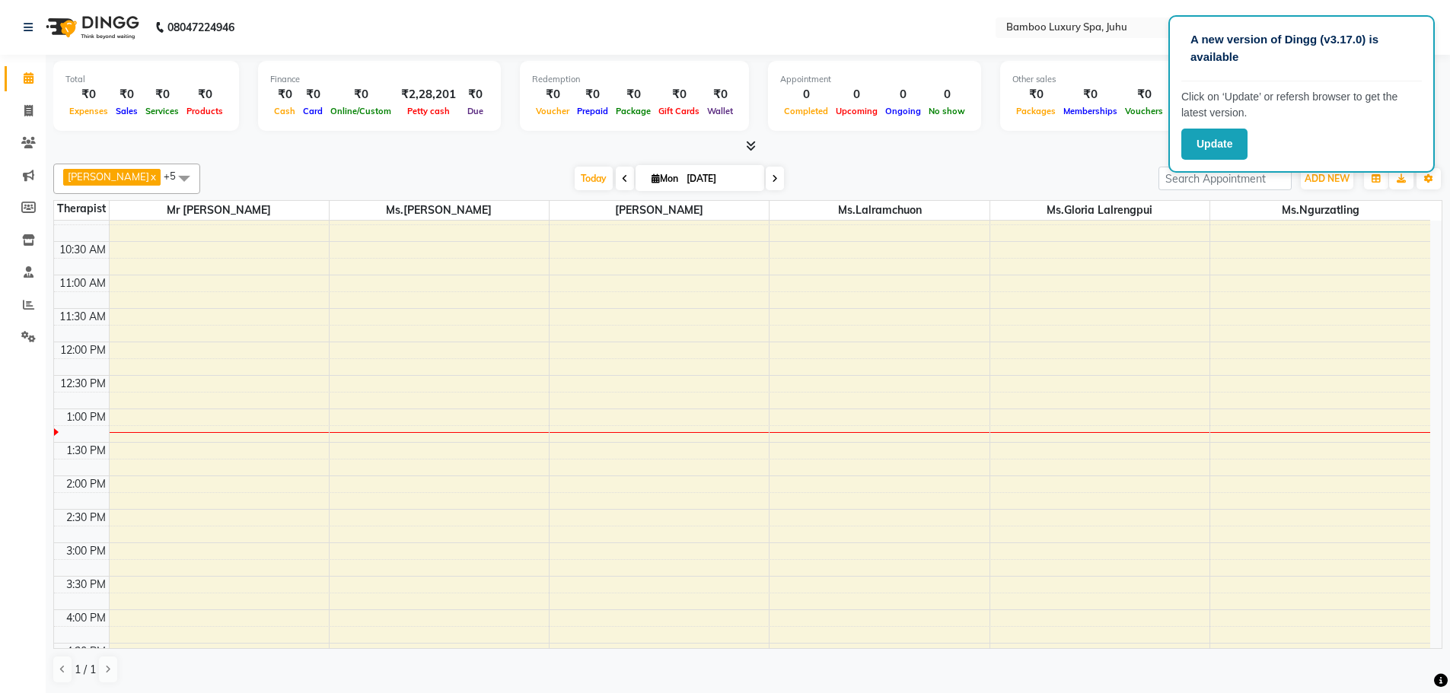
scroll to position [53, 0]
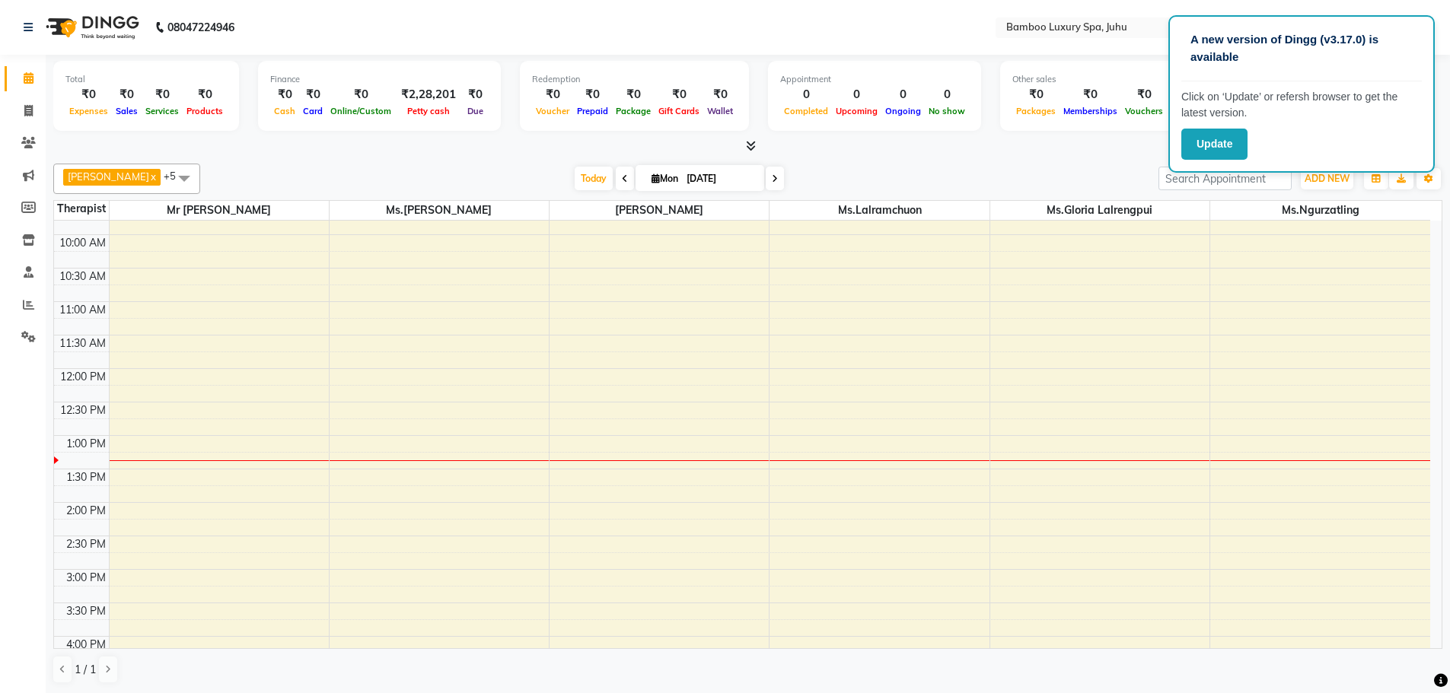
click at [591, 399] on div "9:00 AM 9:30 AM 10:00 AM 10:30 AM 11:00 AM 11:30 AM 12:00 PM 12:30 PM 1:00 PM 1…" at bounding box center [742, 636] width 1376 height 937
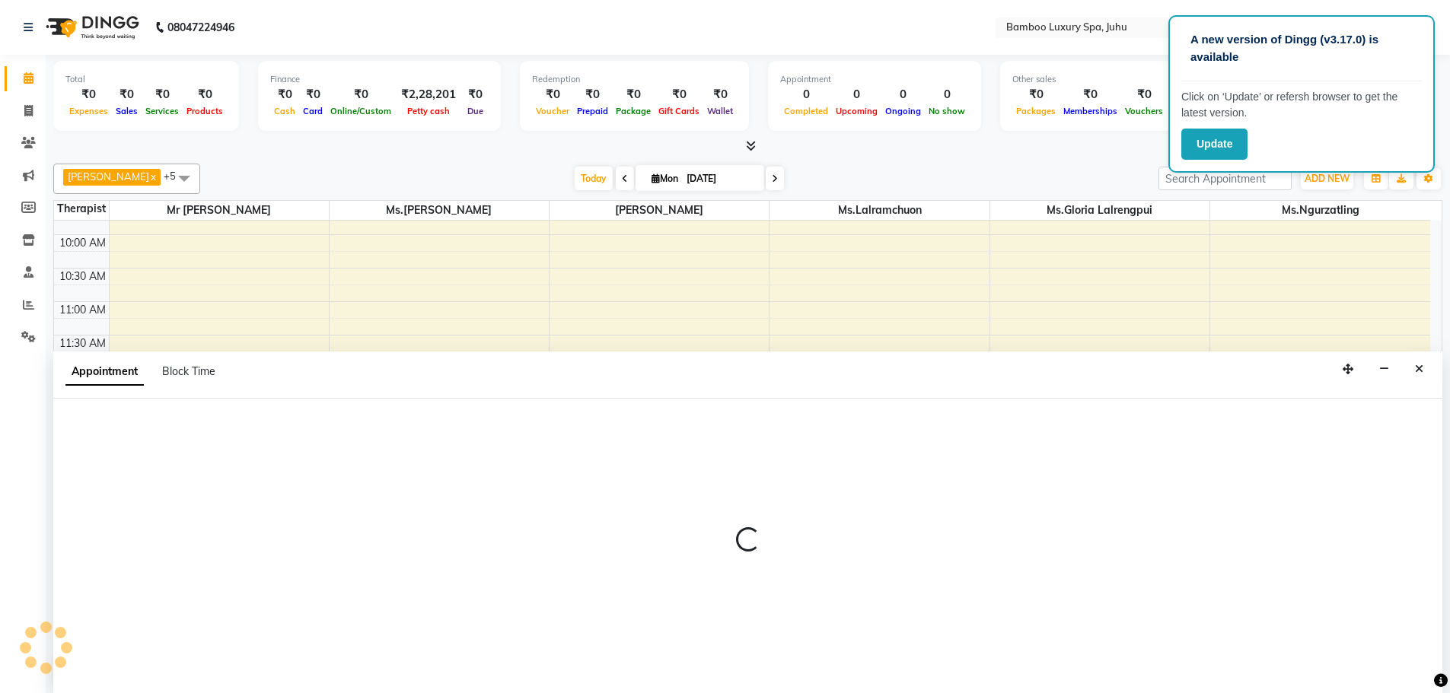
scroll to position [1, 0]
select select "75914"
select select "735"
select select "tentative"
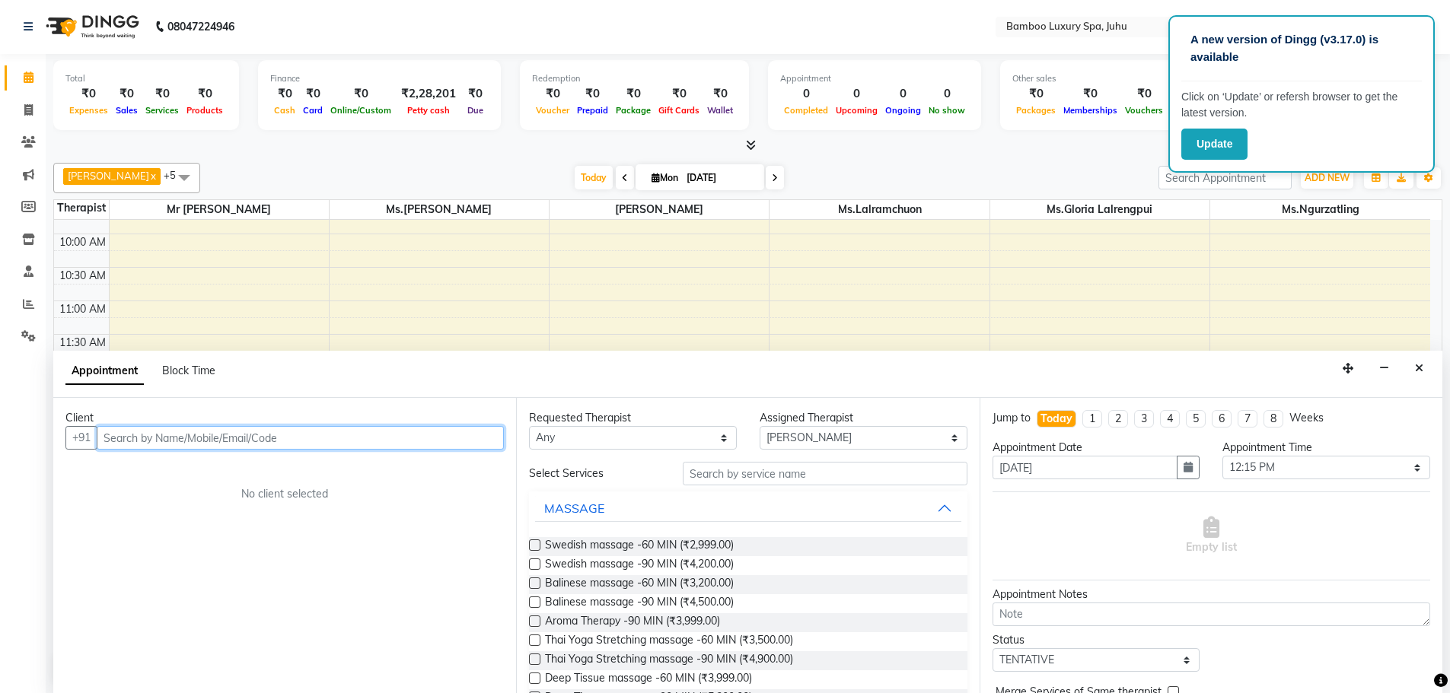
click at [401, 432] on input "text" at bounding box center [300, 438] width 407 height 24
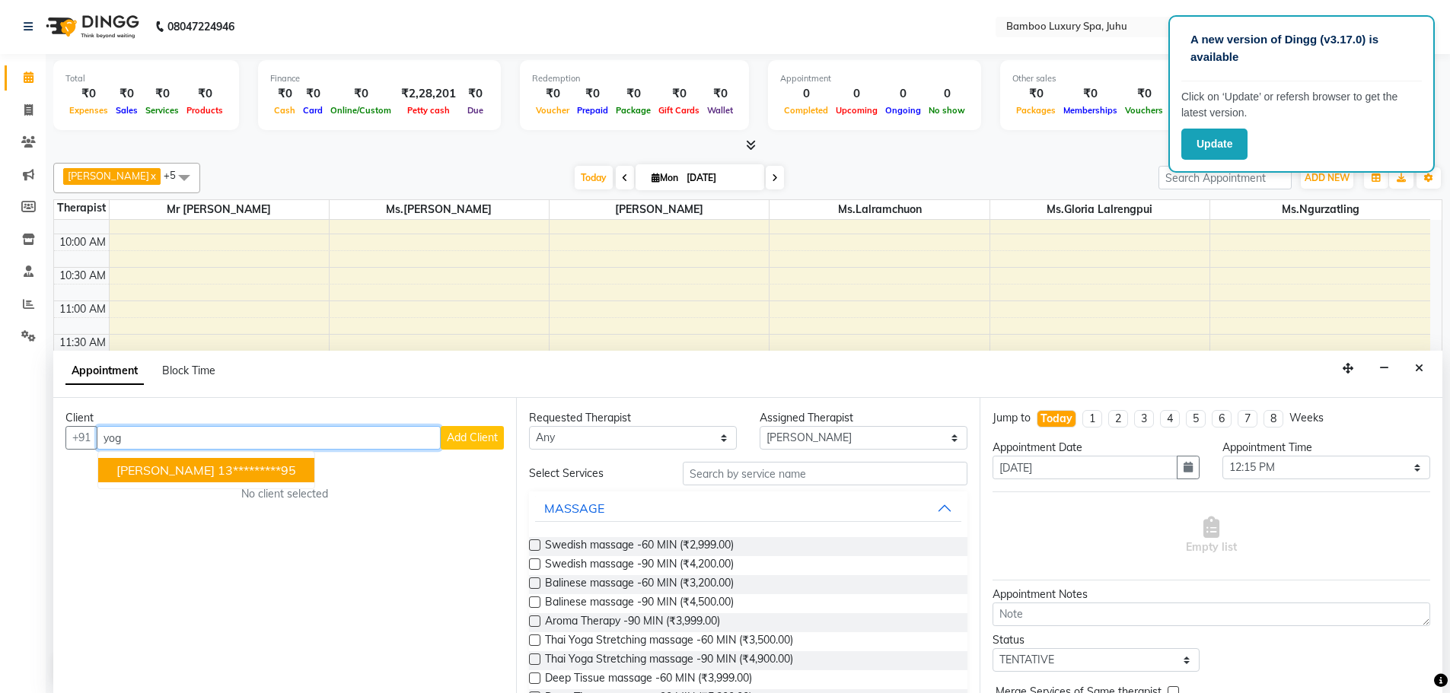
click at [204, 469] on span "[PERSON_NAME]" at bounding box center [165, 470] width 98 height 15
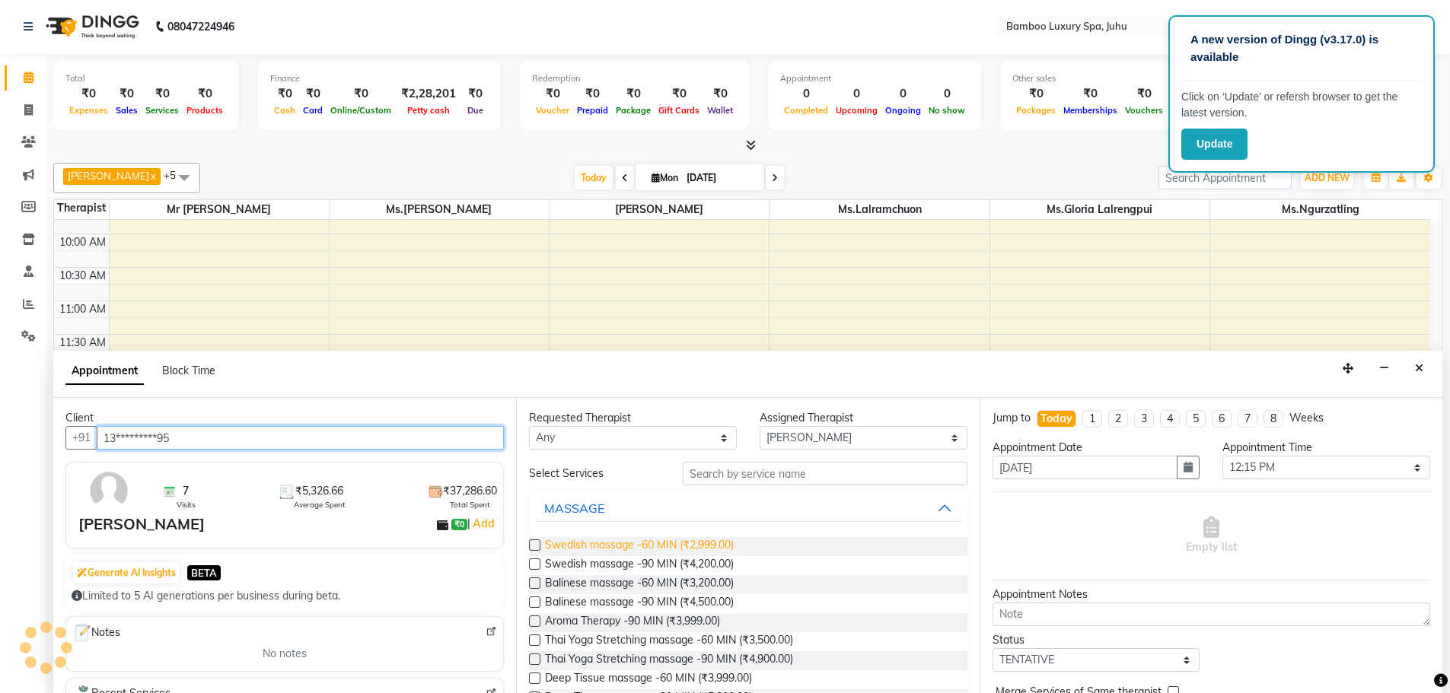
type input "13*********95"
click at [699, 546] on span "Swedish massage -60 MIN (₹2,999.00)" at bounding box center [639, 546] width 189 height 19
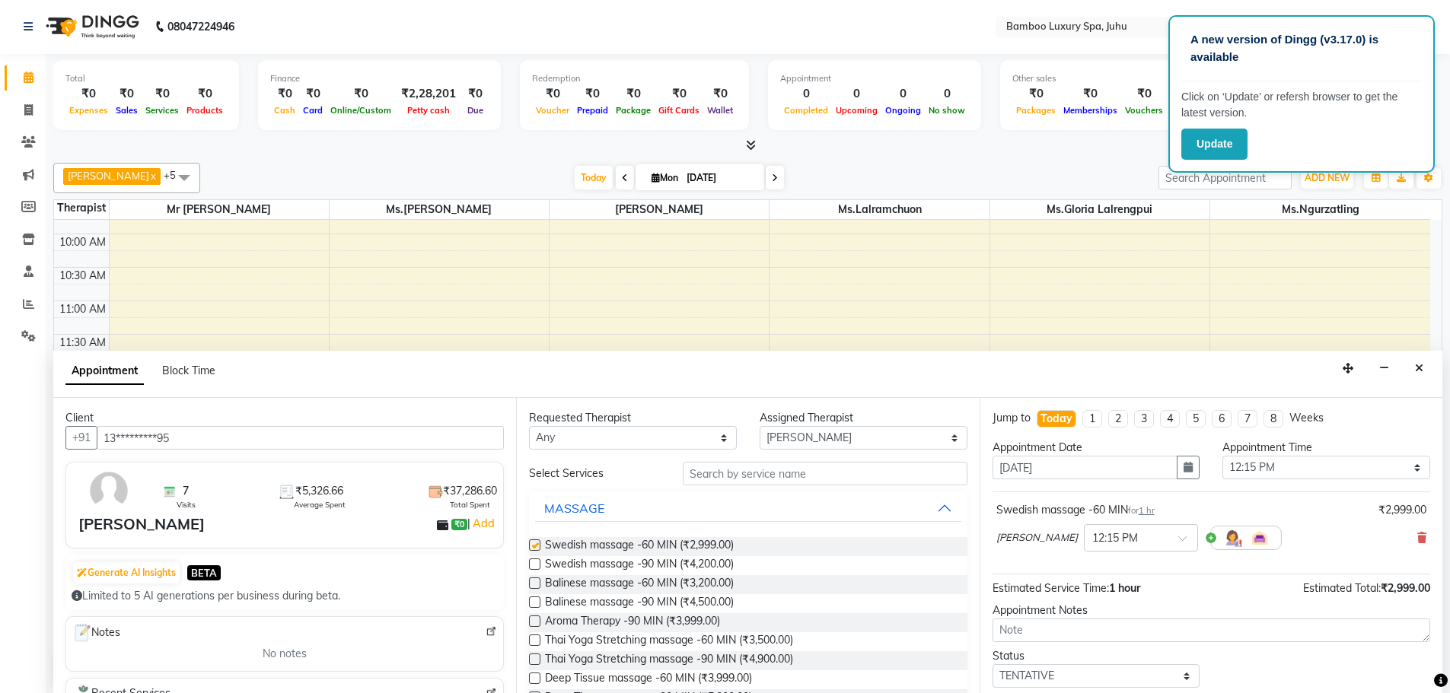
checkbox input "false"
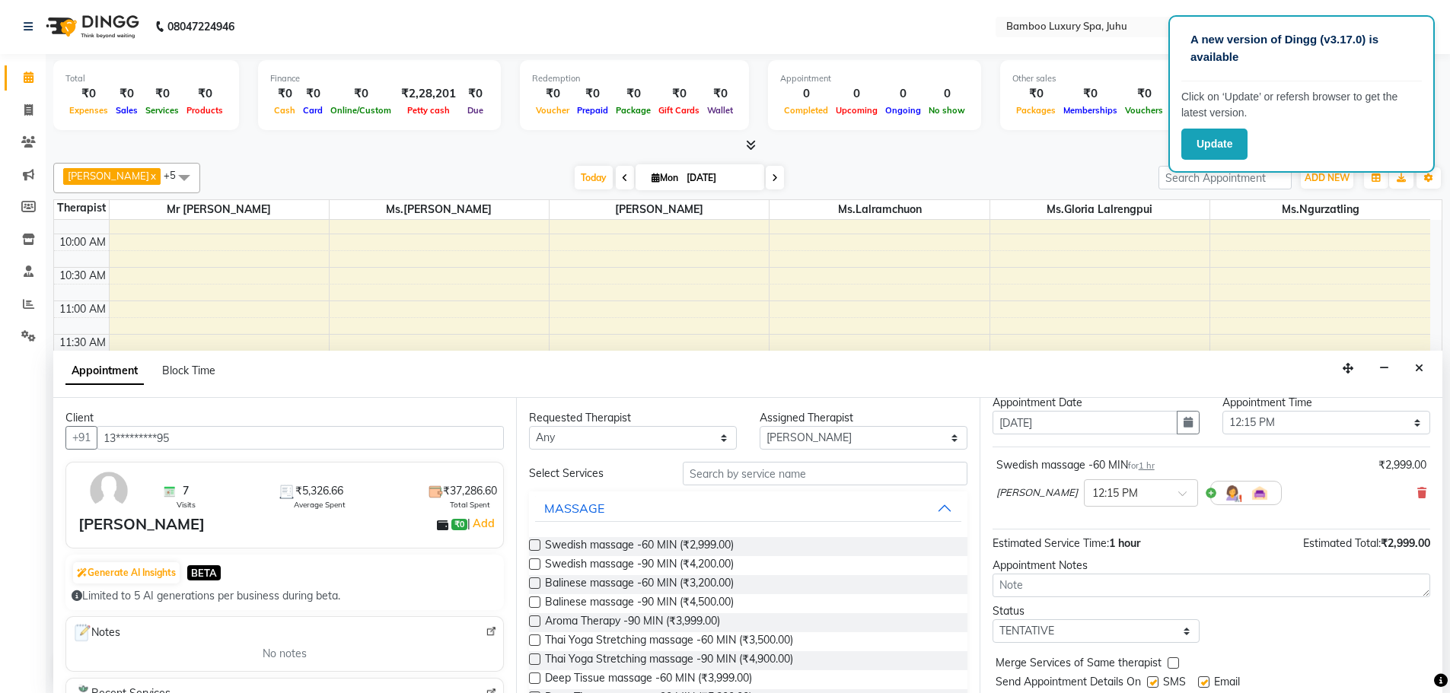
scroll to position [91, 0]
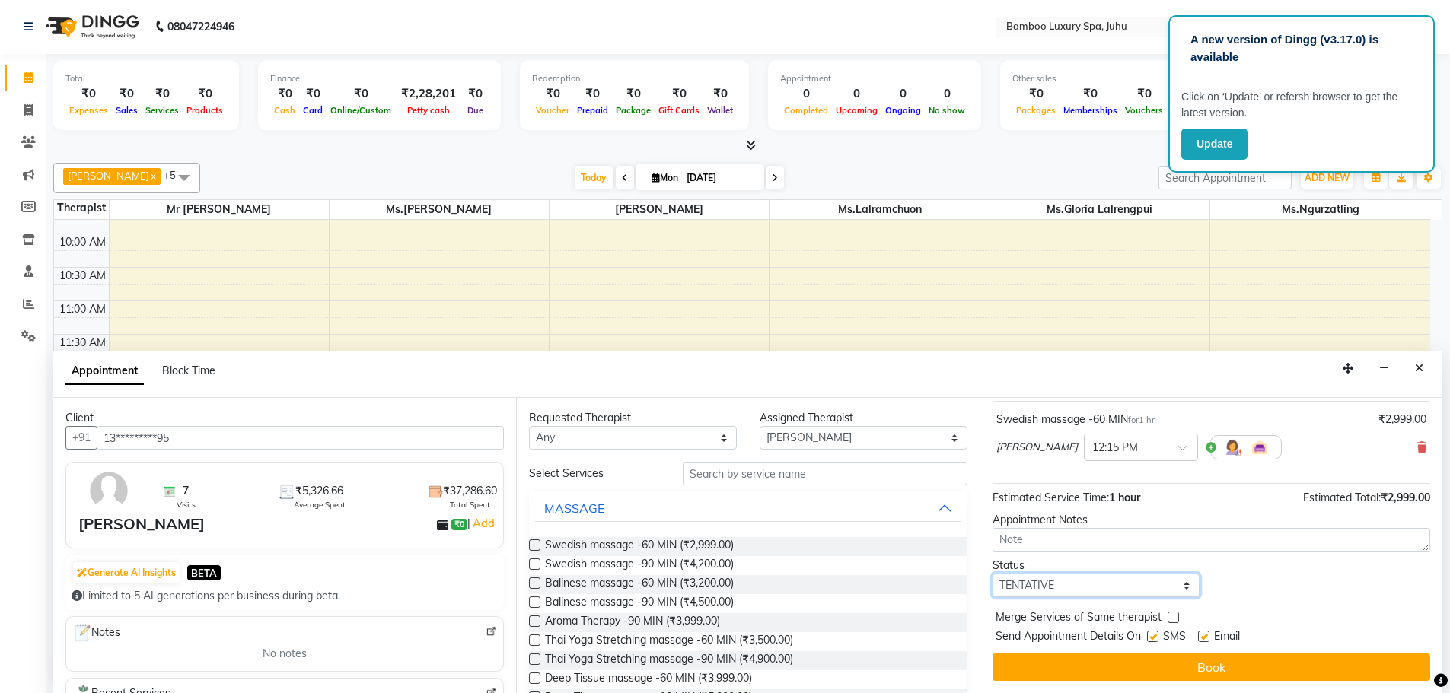
click at [1185, 586] on select "Select TENTATIVE CONFIRM CHECK-IN UPCOMING" at bounding box center [1096, 586] width 208 height 24
select select "confirm booking"
click at [992, 574] on select "Select TENTATIVE CONFIRM CHECK-IN UPCOMING" at bounding box center [1096, 586] width 208 height 24
click at [1205, 637] on label at bounding box center [1203, 636] width 11 height 11
click at [1205, 637] on input "checkbox" at bounding box center [1203, 638] width 10 height 10
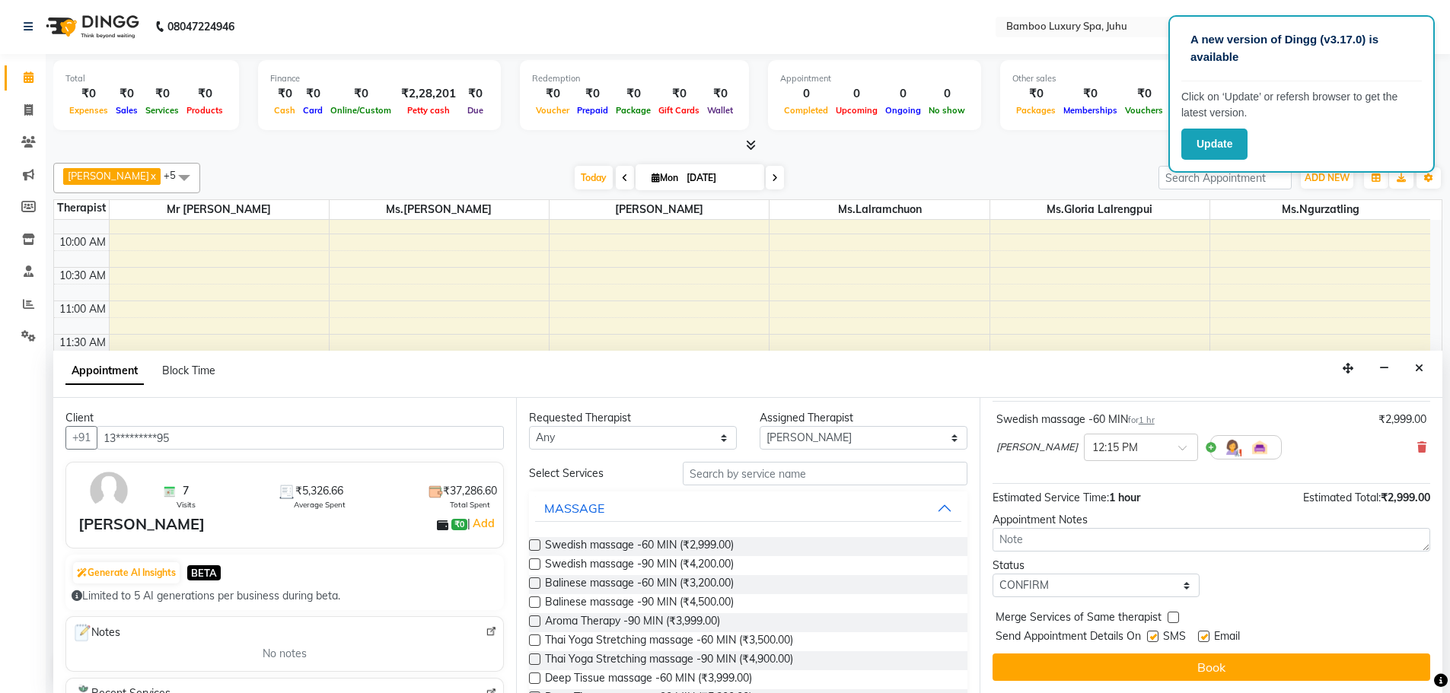
checkbox input "false"
click at [1154, 635] on label at bounding box center [1152, 636] width 11 height 11
click at [1154, 635] on input "checkbox" at bounding box center [1152, 638] width 10 height 10
checkbox input "false"
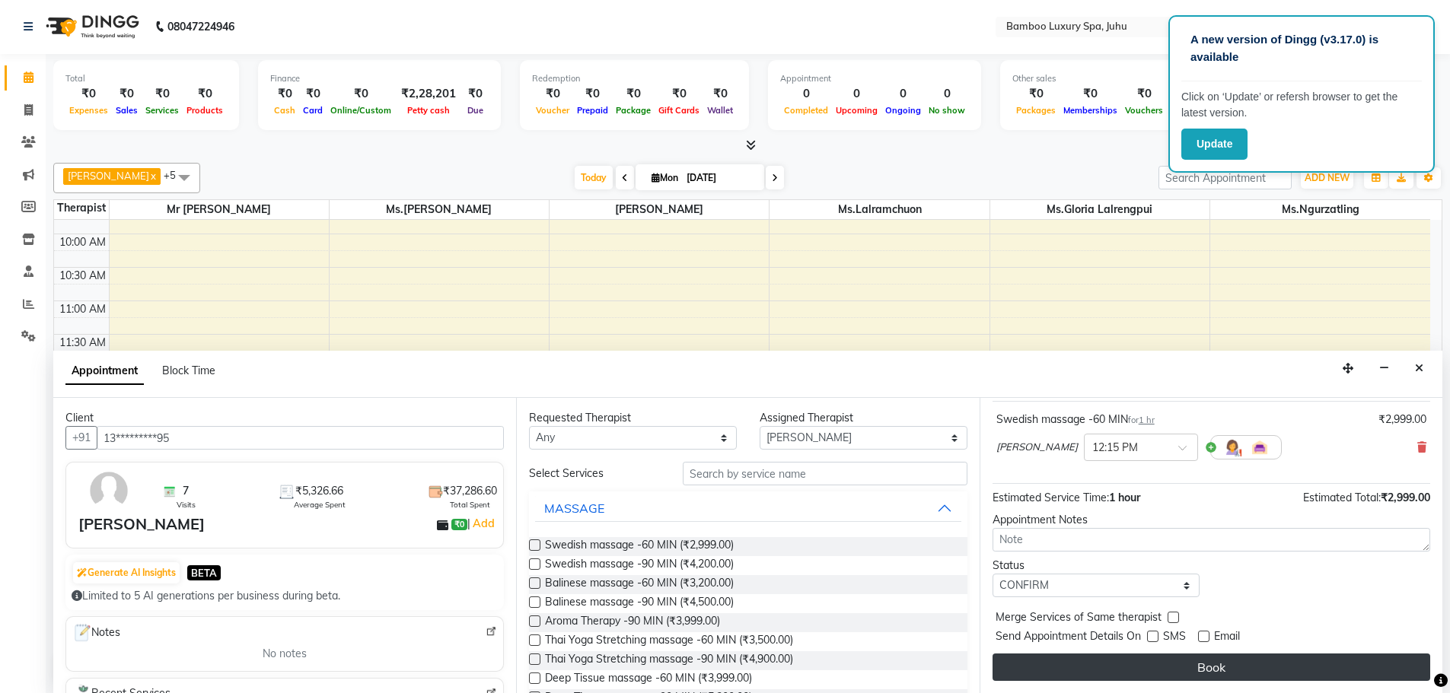
click at [1157, 674] on button "Book" at bounding box center [1211, 667] width 438 height 27
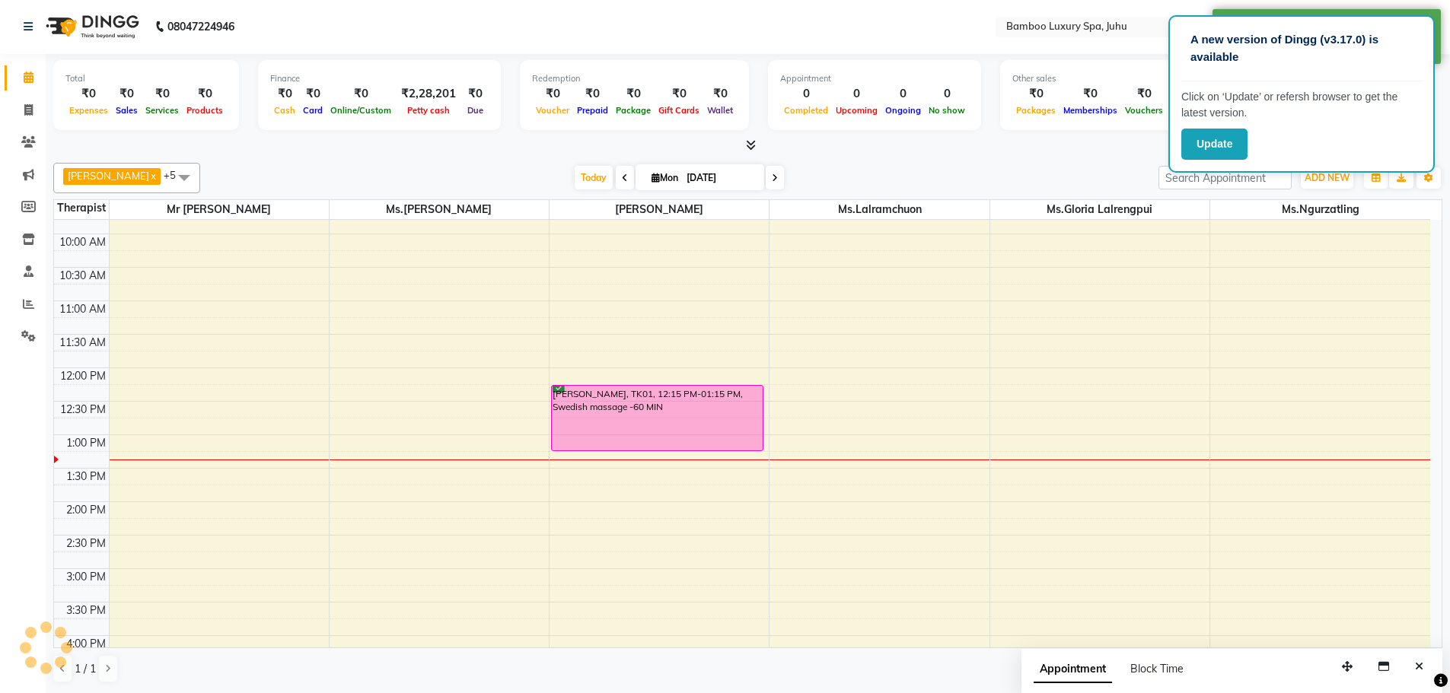
scroll to position [0, 0]
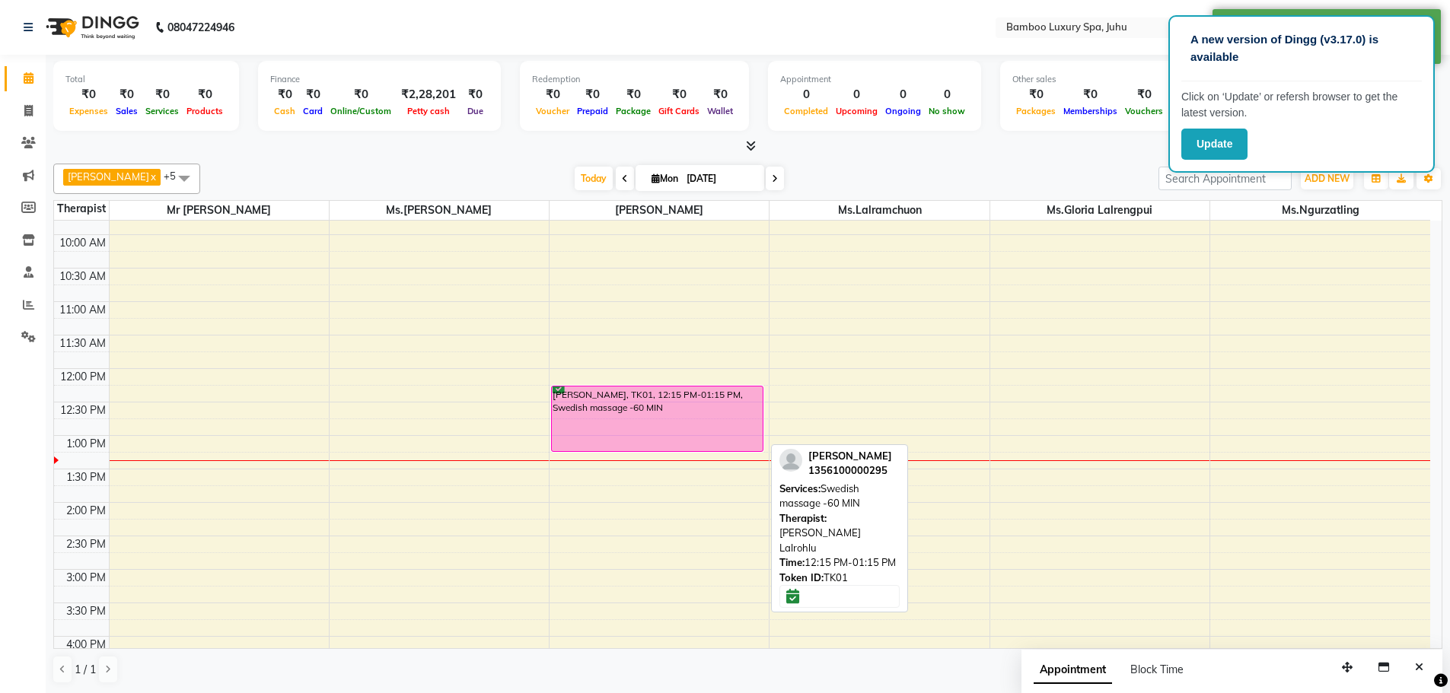
click at [669, 420] on div "[PERSON_NAME], TK01, 12:15 PM-01:15 PM, Swedish massage -60 MIN" at bounding box center [657, 419] width 211 height 65
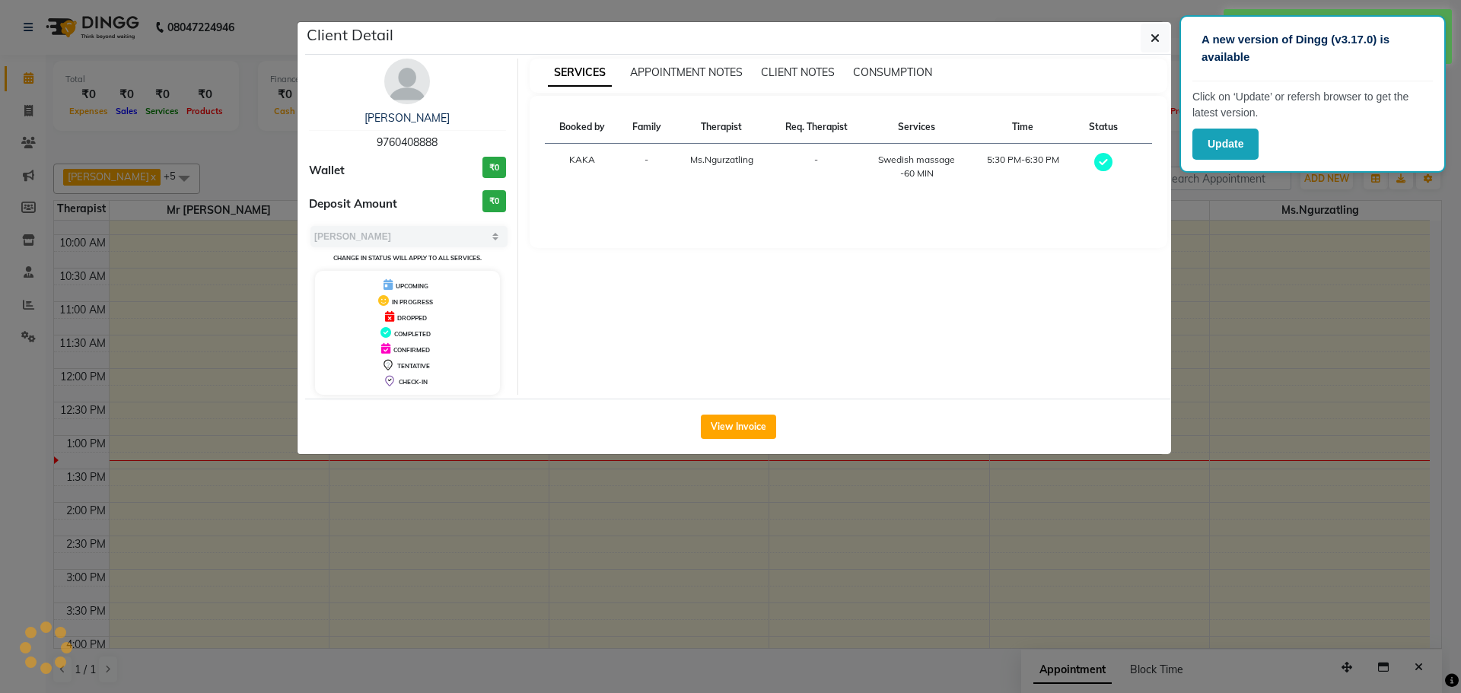
select select "6"
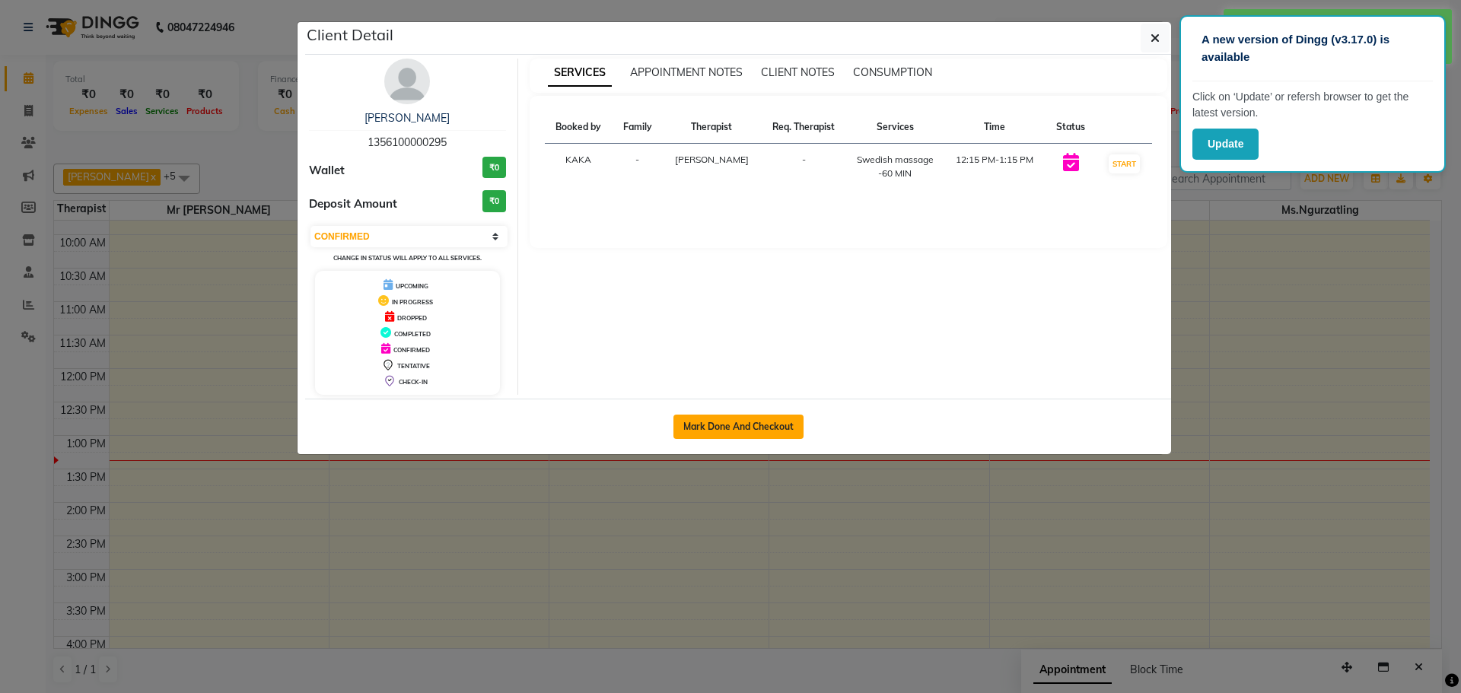
click at [748, 428] on button "Mark Done And Checkout" at bounding box center [738, 427] width 130 height 24
select select "service"
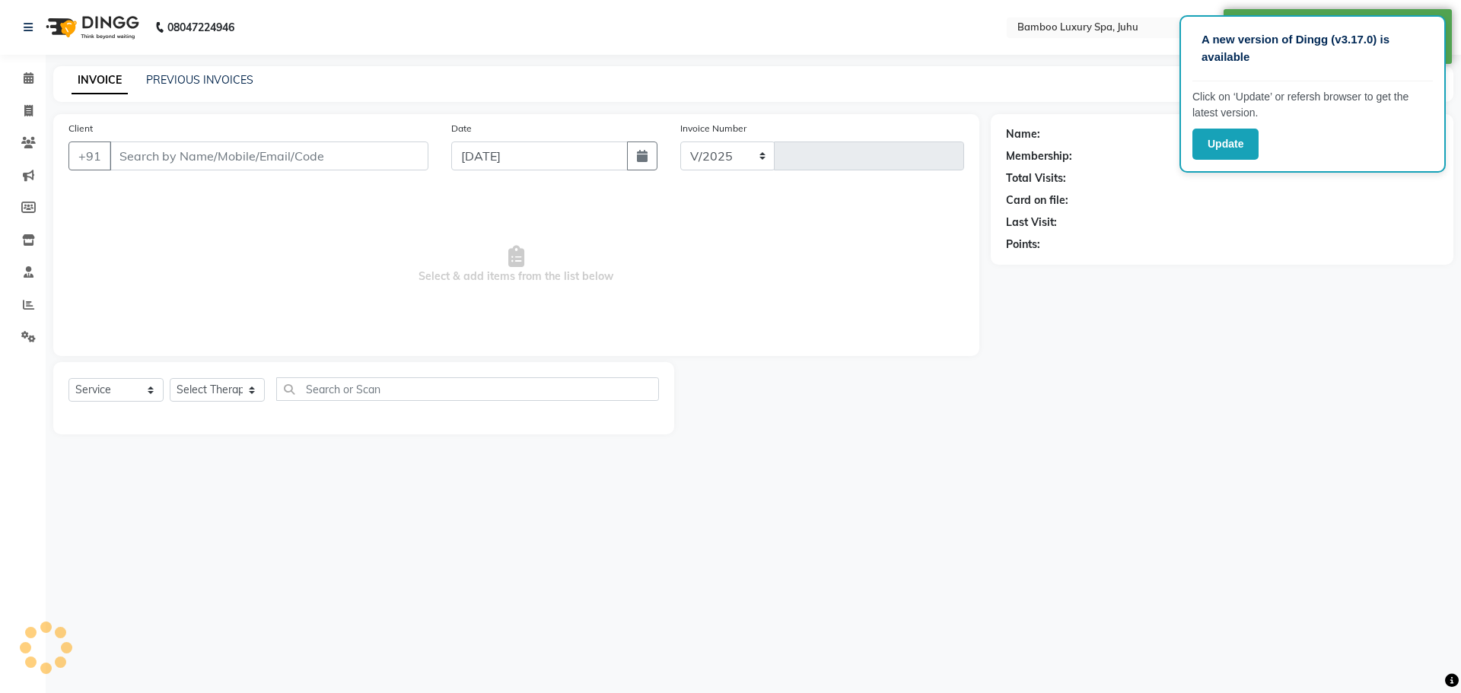
select select "8043"
type input "0630"
type input "13*********95"
select select "75914"
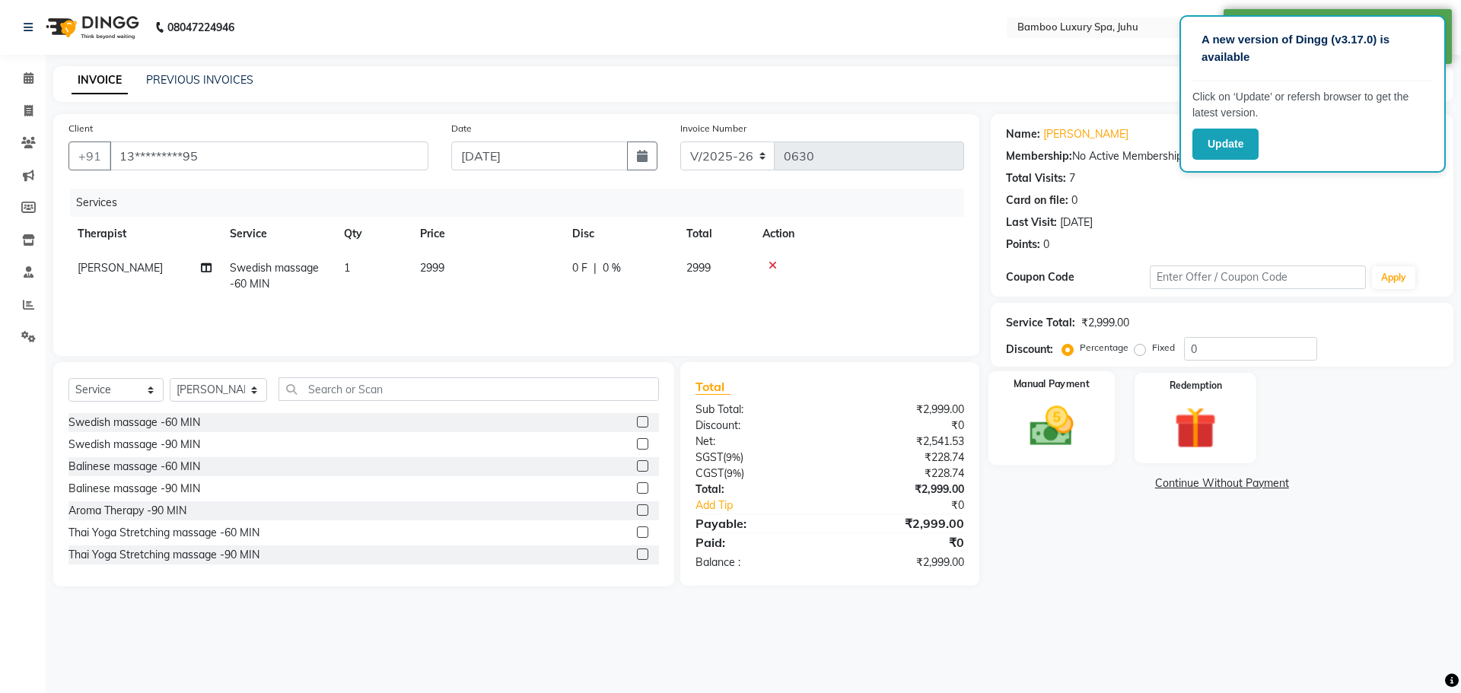
click at [1090, 413] on div "Manual Payment" at bounding box center [1051, 418] width 126 height 94
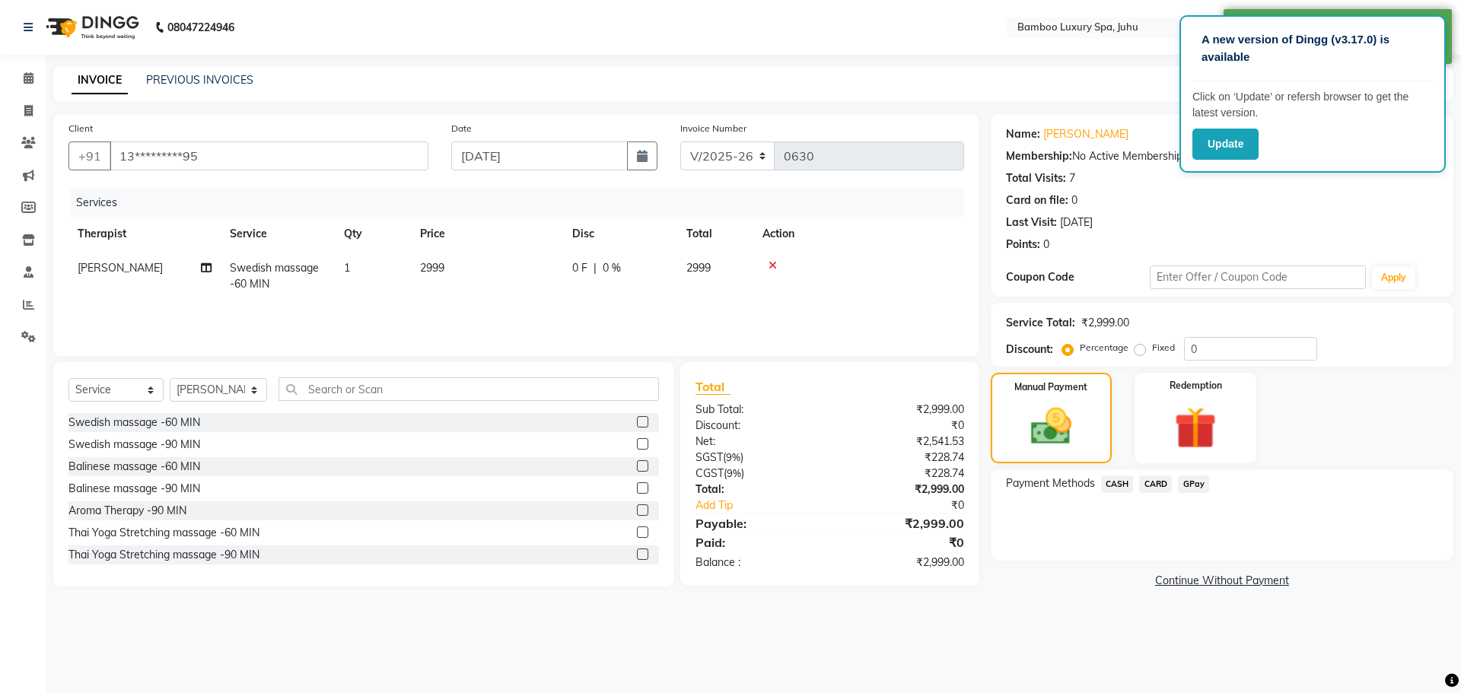
click at [1154, 480] on span "CARD" at bounding box center [1155, 485] width 33 height 18
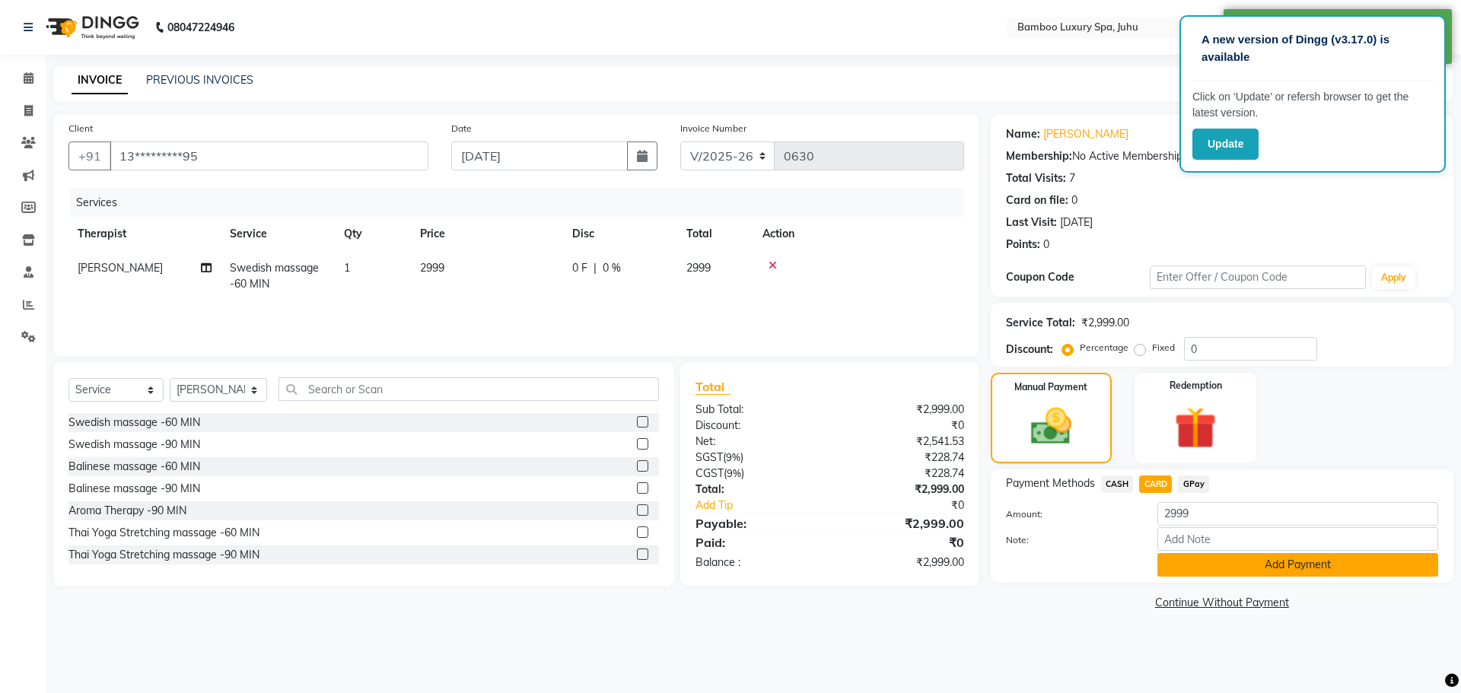
click at [1194, 559] on button "Add Payment" at bounding box center [1297, 565] width 281 height 24
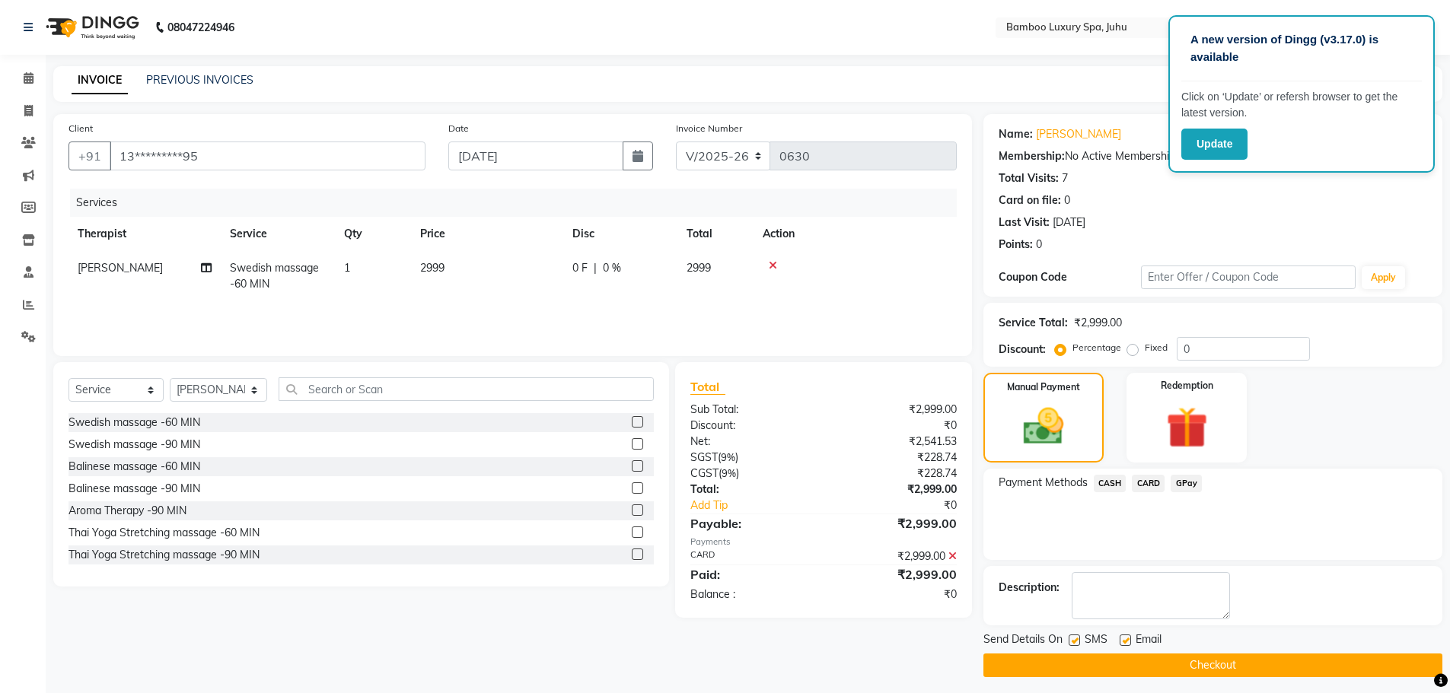
scroll to position [7, 0]
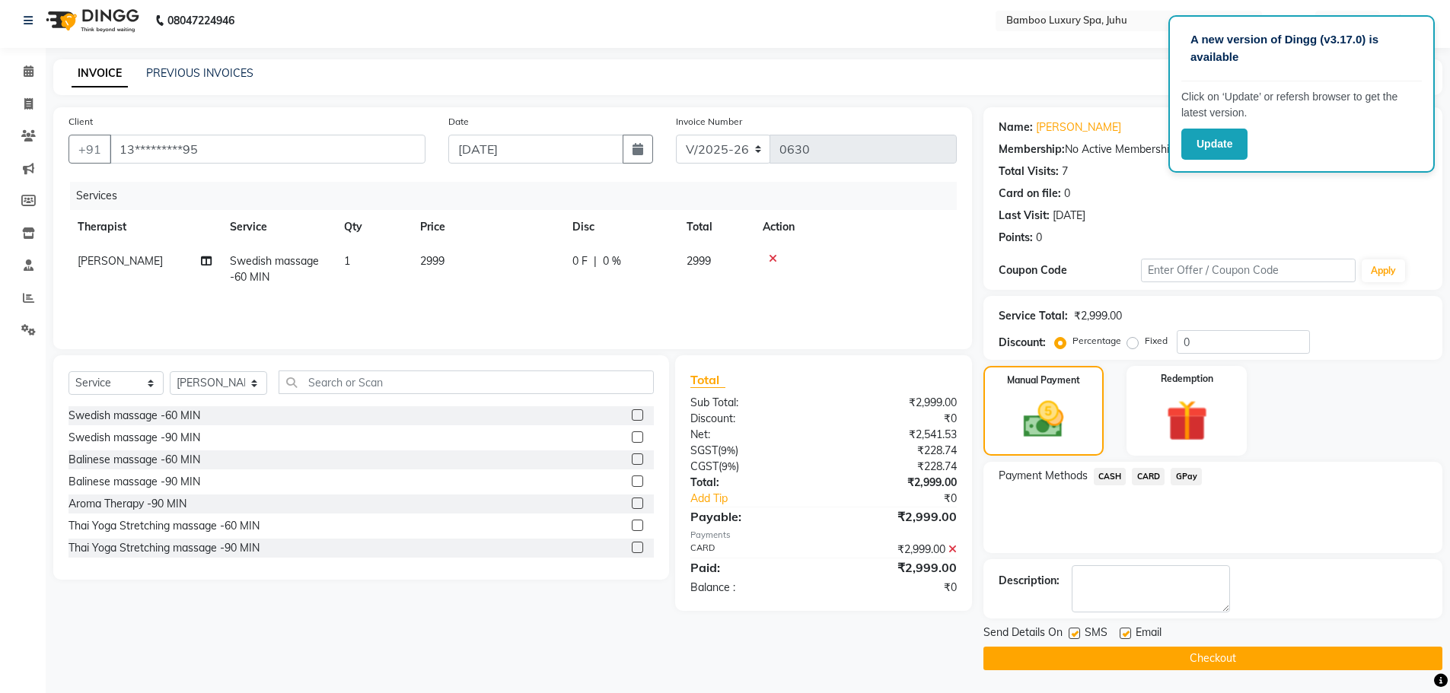
click at [1129, 634] on label at bounding box center [1124, 633] width 11 height 11
click at [1129, 634] on input "checkbox" at bounding box center [1124, 634] width 10 height 10
checkbox input "false"
click at [1069, 629] on label at bounding box center [1073, 633] width 11 height 11
click at [1069, 629] on input "checkbox" at bounding box center [1073, 634] width 10 height 10
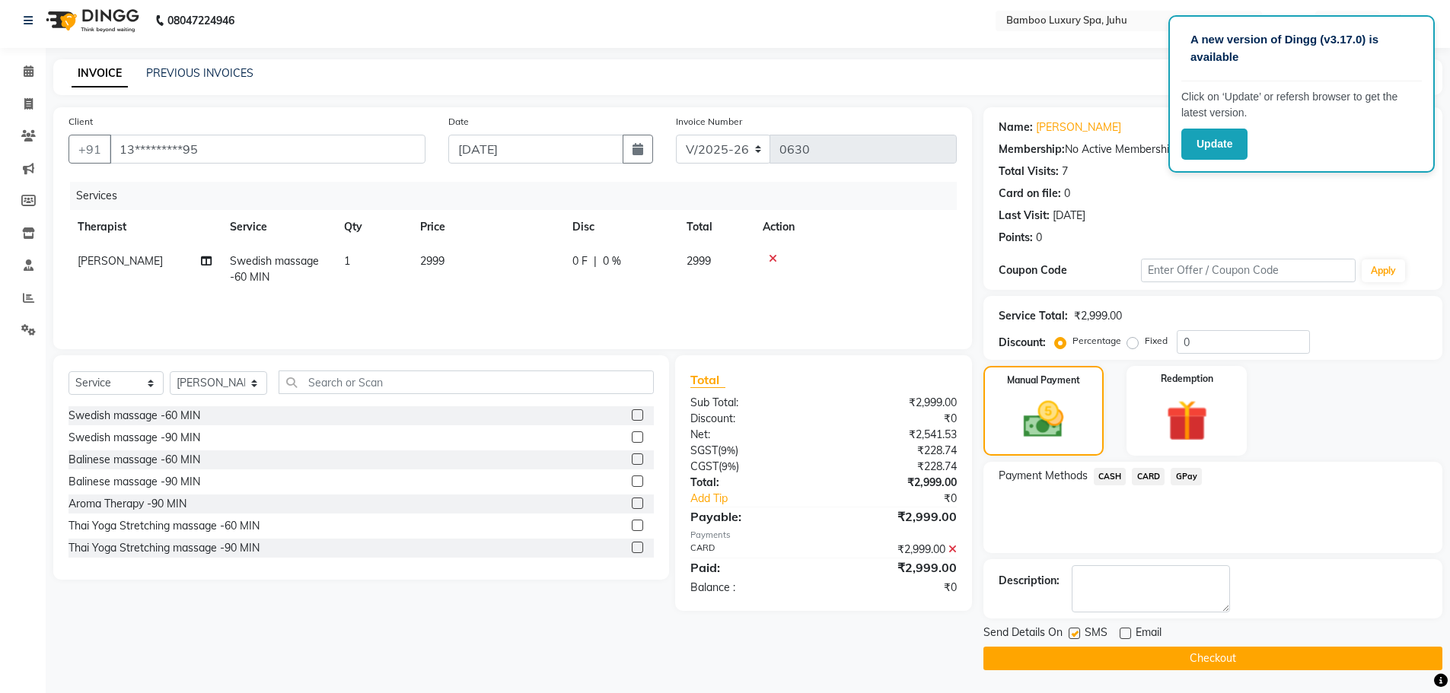
checkbox input "false"
click at [1077, 648] on button "Checkout" at bounding box center [1212, 659] width 459 height 24
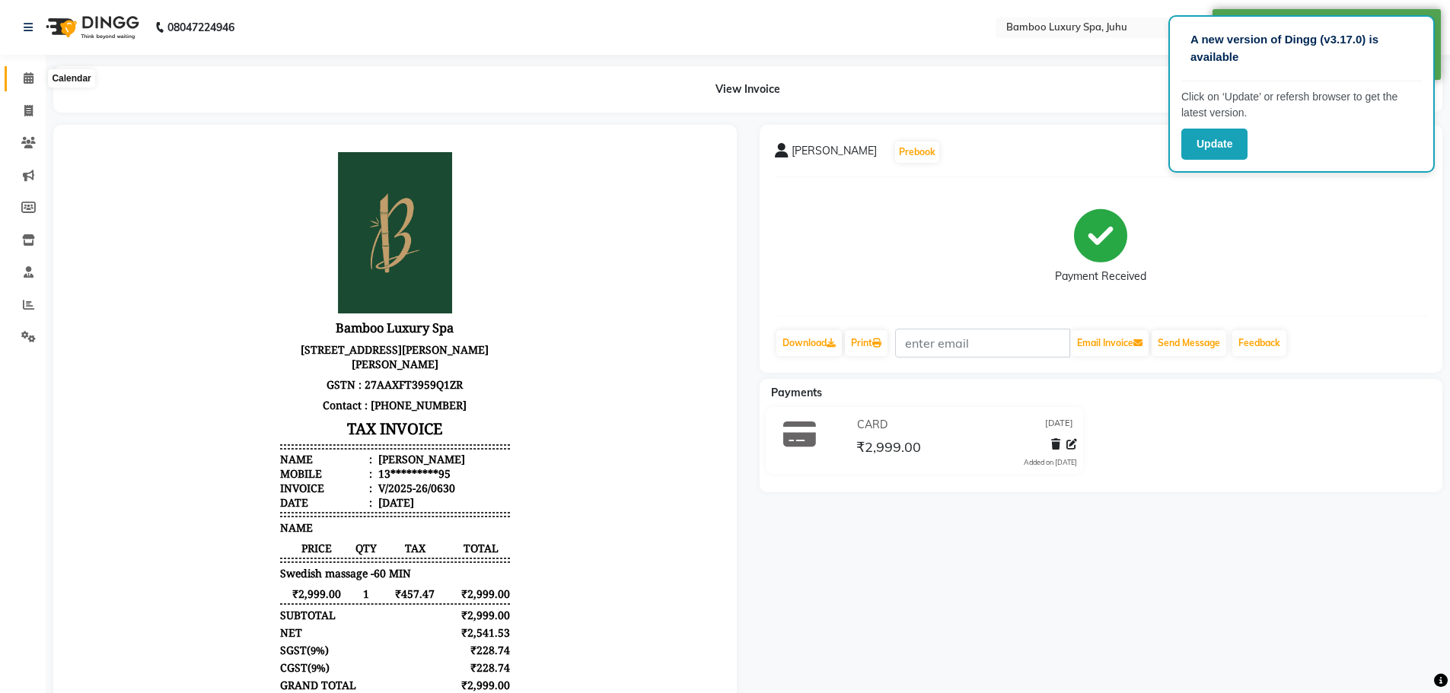
click at [29, 81] on icon at bounding box center [29, 77] width 10 height 11
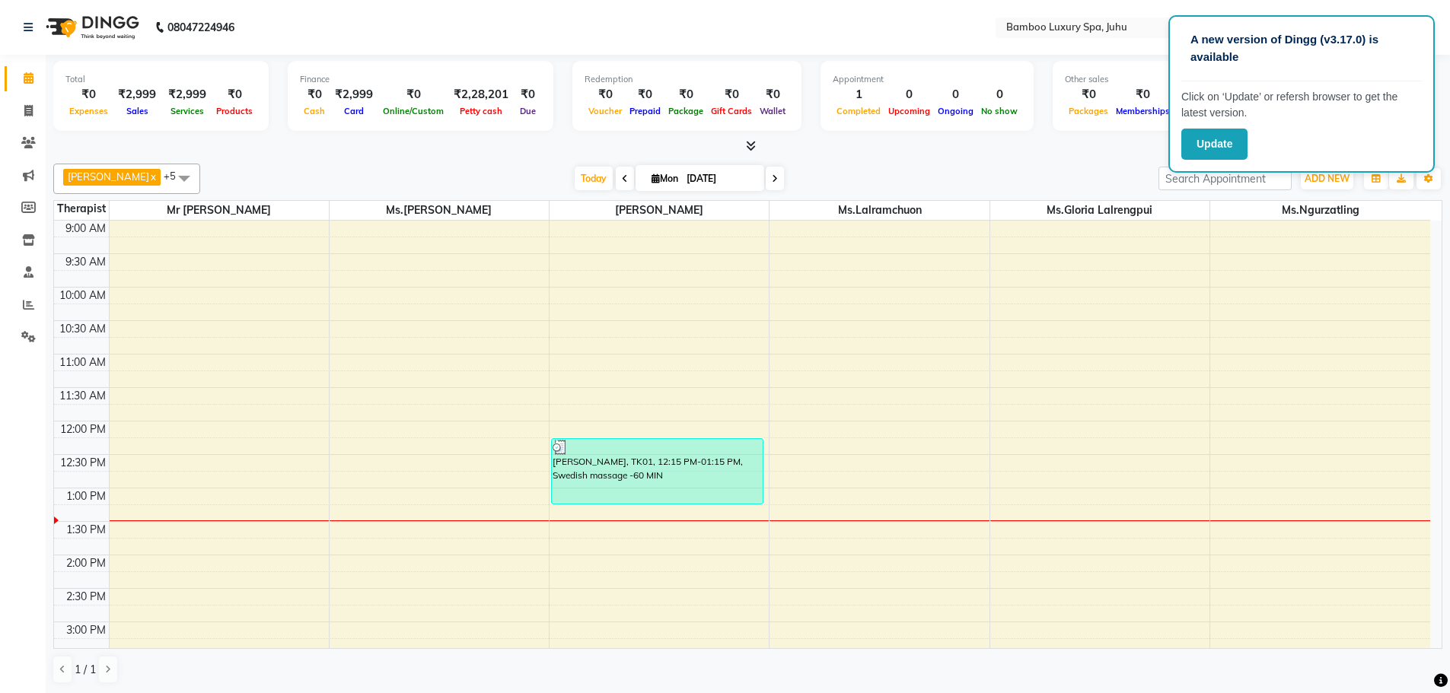
click at [990, 150] on div at bounding box center [747, 146] width 1389 height 16
